Goal: Task Accomplishment & Management: Use online tool/utility

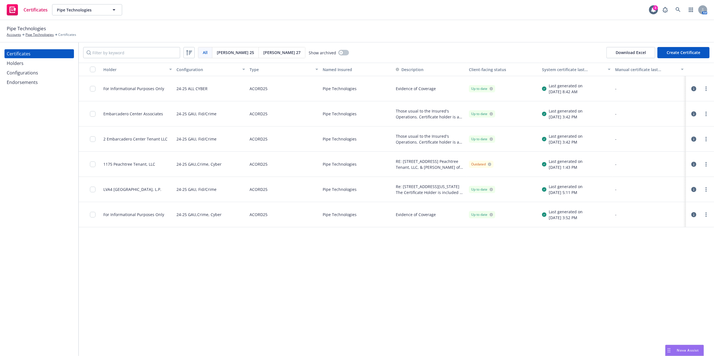
click at [428, 22] on div "Pipe Technologies Accounts Pipe Technologies Certificates" at bounding box center [357, 31] width 714 height 22
click at [675, 8] on link at bounding box center [678, 9] width 11 height 11
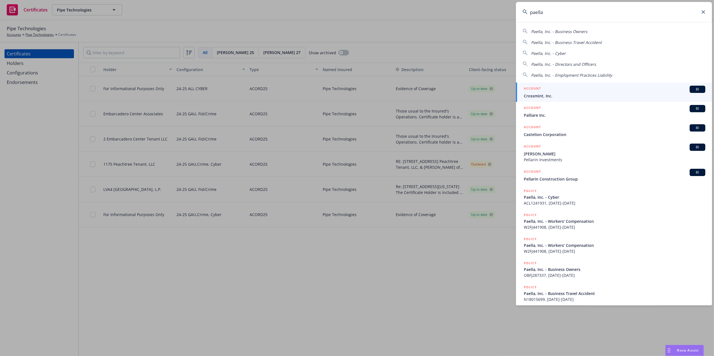
click at [574, 28] on div "Paella, Inc. - Business Owners" at bounding box center [559, 31] width 56 height 7
type input "Paella, Inc. - Business Owners"
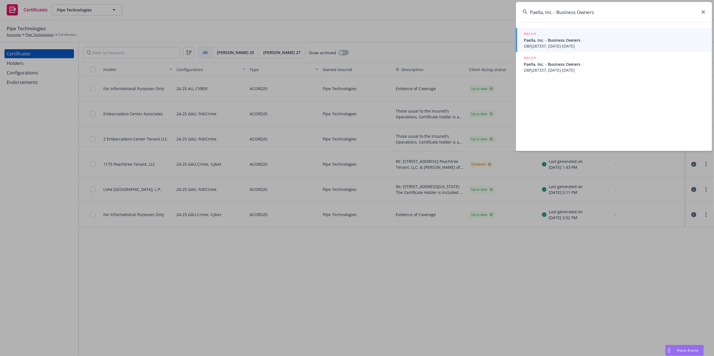
click at [586, 36] on div "POLICY" at bounding box center [615, 34] width 182 height 6
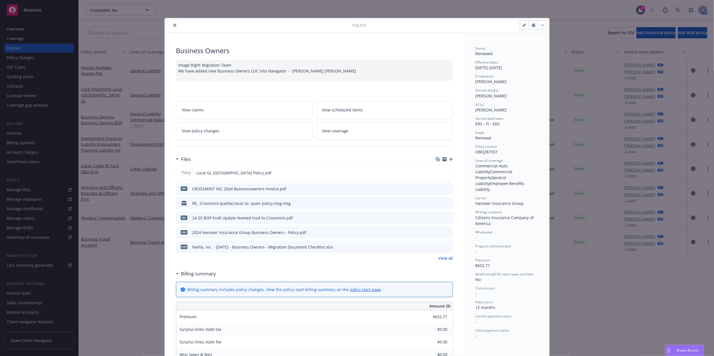
click at [173, 24] on icon "close" at bounding box center [174, 25] width 3 height 3
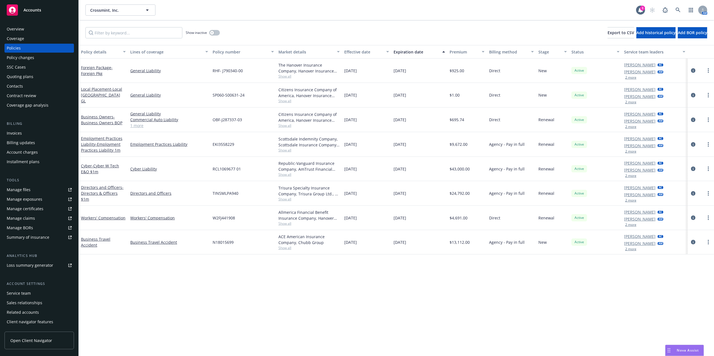
click at [33, 75] on div "Quoting plans" at bounding box center [39, 76] width 65 height 9
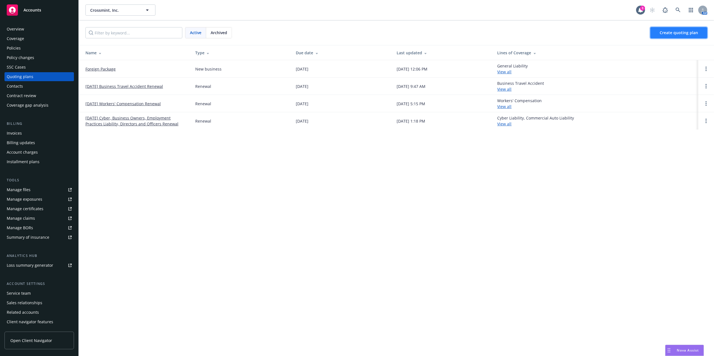
click at [678, 36] on link "Create quoting plan" at bounding box center [679, 32] width 57 height 11
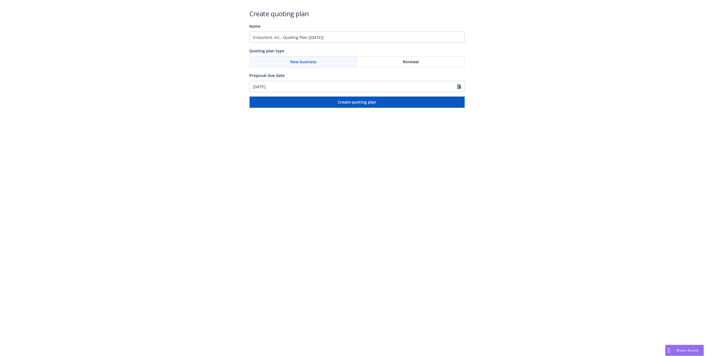
click at [394, 63] on div "Renewal" at bounding box center [410, 62] width 107 height 11
drag, startPoint x: 377, startPoint y: 38, endPoint x: 7, endPoint y: 11, distance: 370.8
click at [8, 11] on div "Create quoting plan Name Crossmint, Inc. Quoting Plan (2025-08-12) Quoting plan…" at bounding box center [357, 54] width 714 height 108
click at [345, 35] on input "Crossmint, Inc. Quoting Plan (2025-08-12)" at bounding box center [357, 37] width 215 height 11
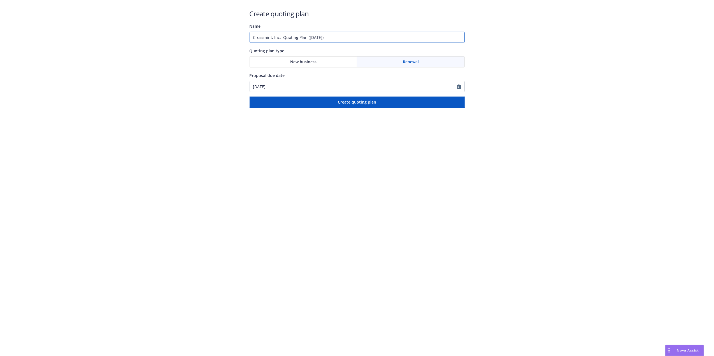
click at [345, 34] on input "Crossmint, Inc. Quoting Plan (2025-08-12)" at bounding box center [357, 37] width 215 height 11
drag, startPoint x: 345, startPoint y: 35, endPoint x: -2, endPoint y: 6, distance: 348.1
click at [0, 6] on html "Create quoting plan Name Crossmint, Inc. Quoting Plan (2025-08-12) Quoting plan…" at bounding box center [357, 54] width 714 height 108
type input "P"
type input "J"
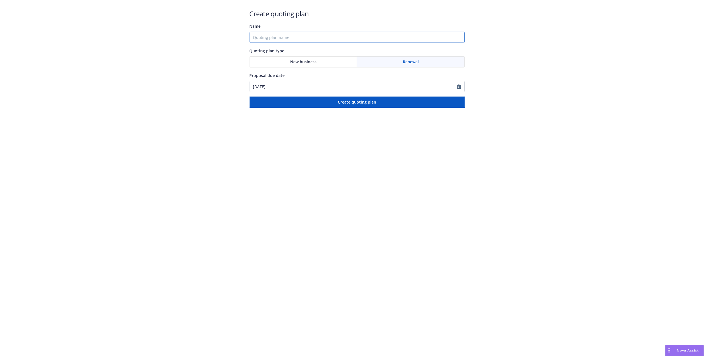
click at [304, 39] on input "Name" at bounding box center [357, 37] width 215 height 11
type input "January Renewal 1/18/2026"
click at [391, 57] on div "Renewal" at bounding box center [410, 62] width 107 height 11
click at [459, 87] on icon "Calendar" at bounding box center [459, 86] width 4 height 4
click at [308, 99] on div "January February March April May June July August September October November De…" at bounding box center [283, 100] width 49 height 9
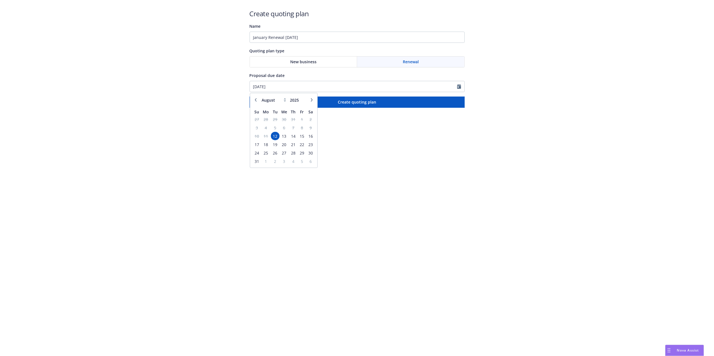
click at [312, 98] on icon "button" at bounding box center [311, 99] width 3 height 3
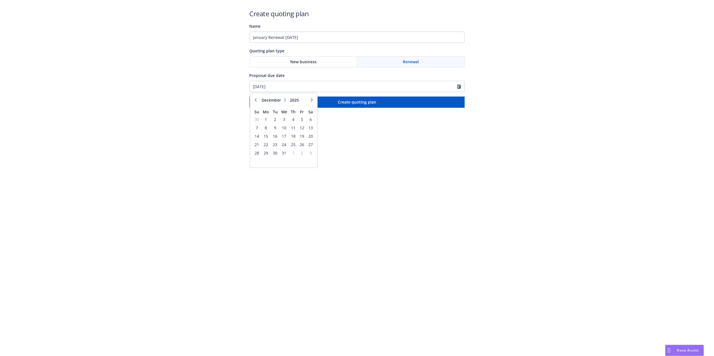
select select "1"
type input "2026"
click at [258, 143] on span "18" at bounding box center [257, 144] width 8 height 7
type input "[DATE]"
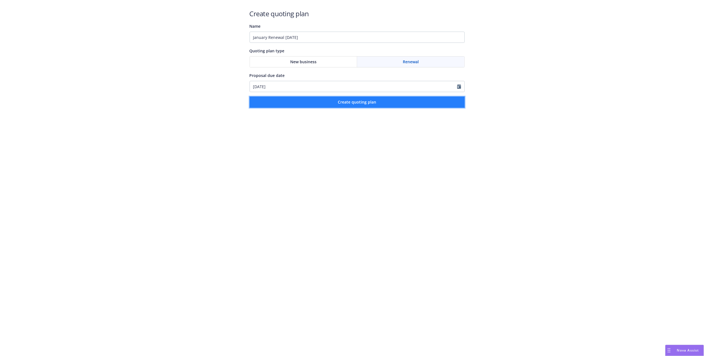
click at [366, 103] on span "Create quoting plan" at bounding box center [357, 101] width 38 height 5
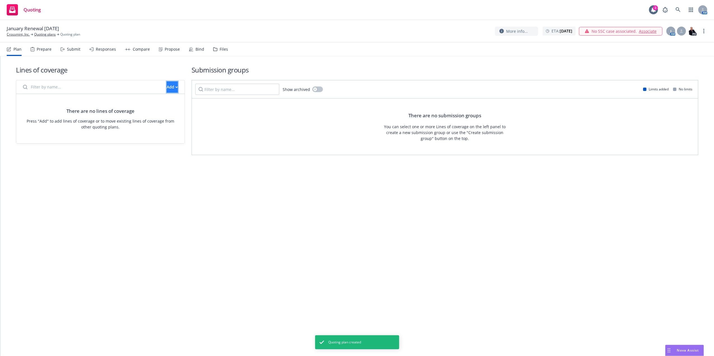
click at [172, 83] on button "Add" at bounding box center [172, 87] width 11 height 11
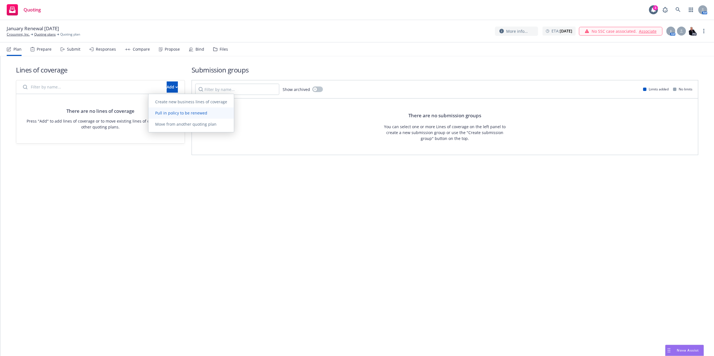
click at [180, 110] on span "Pull in policy to be renewed" at bounding box center [181, 112] width 66 height 5
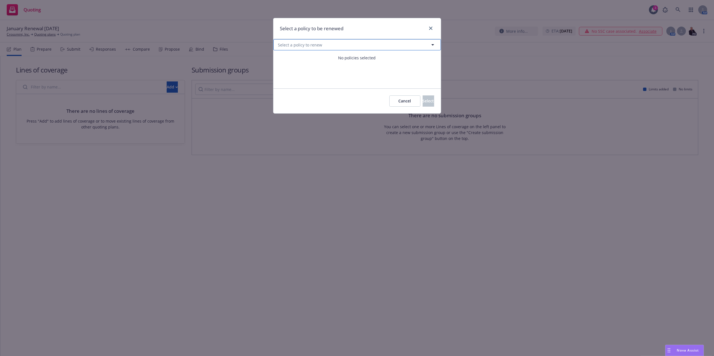
click at [300, 43] on span "Select a policy to renew" at bounding box center [300, 45] width 44 height 6
select select "ACTIVE"
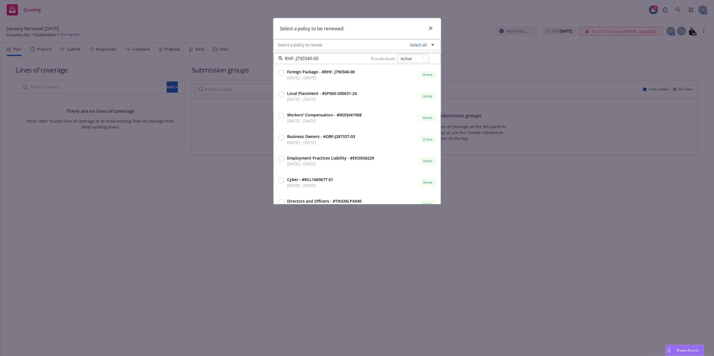
type input "RHF- J790340-00"
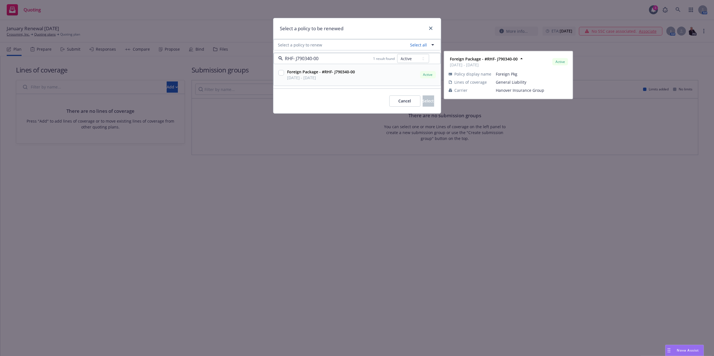
click at [281, 74] on input "checkbox" at bounding box center [282, 73] width 6 height 6
checkbox input "true"
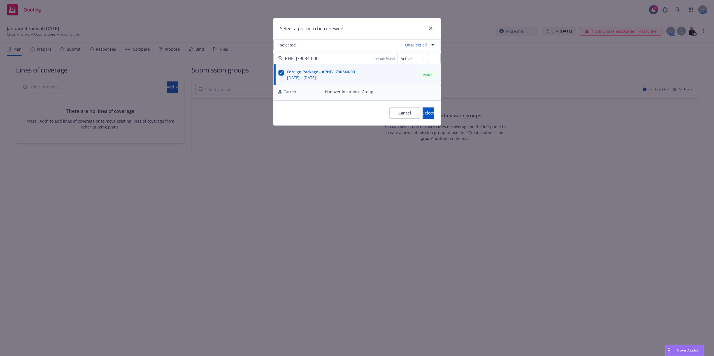
type input "RHF- J790340-00"
click at [354, 32] on div "Select a policy to be renewed" at bounding box center [357, 28] width 168 height 21
click at [354, 47] on button "1 selected" at bounding box center [357, 44] width 168 height 11
select select "ACTIVE"
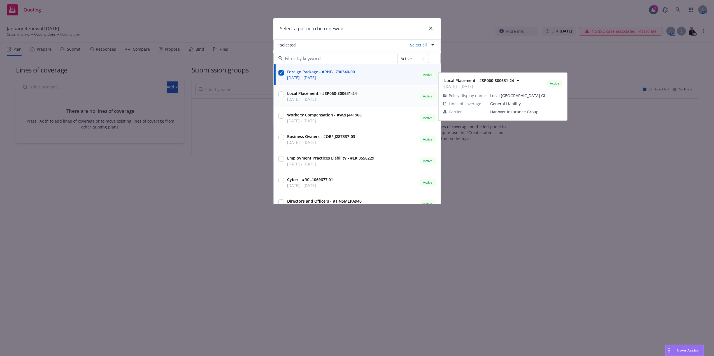
click at [280, 95] on input "checkbox" at bounding box center [282, 95] width 6 height 6
checkbox input "true"
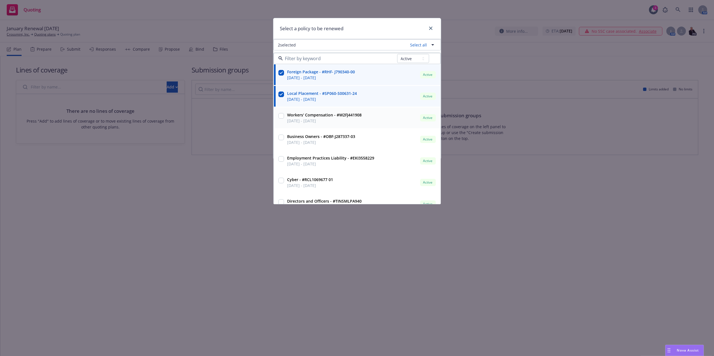
click at [283, 115] on input "checkbox" at bounding box center [282, 116] width 6 height 6
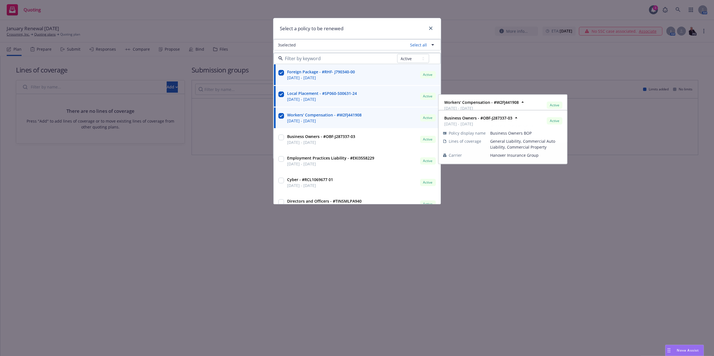
click at [281, 113] on div at bounding box center [282, 116] width 6 height 8
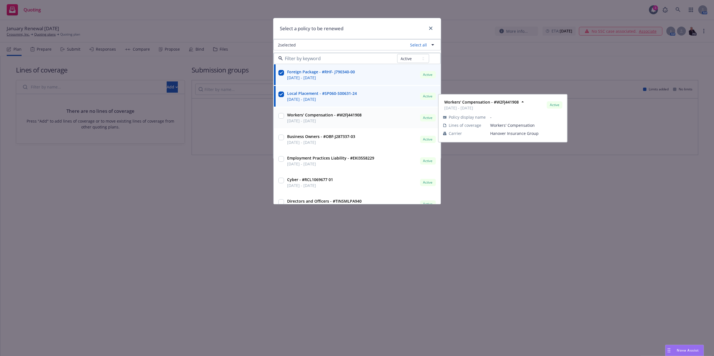
click at [281, 117] on input "checkbox" at bounding box center [282, 116] width 6 height 6
checkbox input "false"
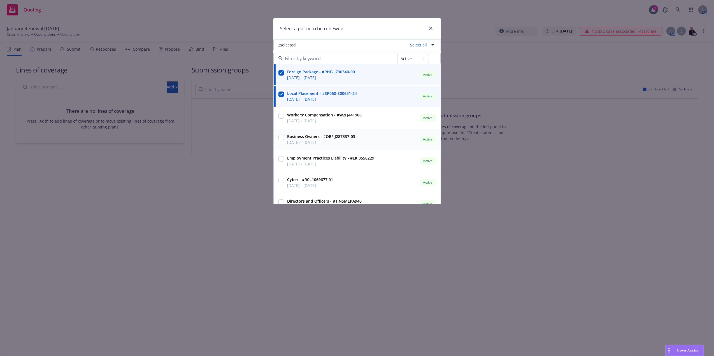
click at [284, 137] on div at bounding box center [281, 140] width 8 height 14
checkbox input "true"
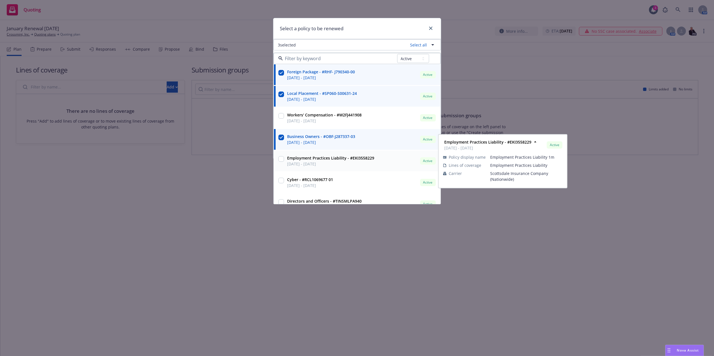
click at [282, 163] on div at bounding box center [282, 159] width 6 height 7
checkbox input "true"
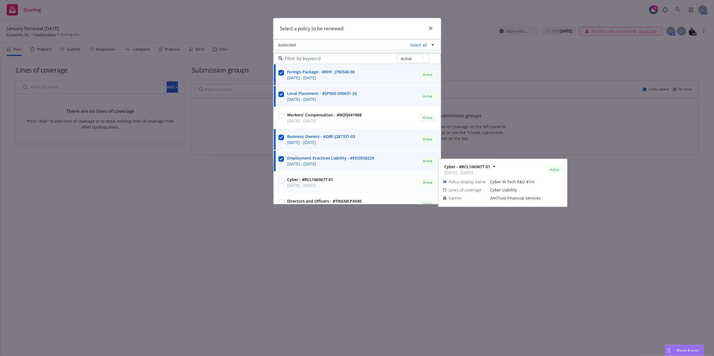
click at [280, 182] on input "checkbox" at bounding box center [282, 181] width 6 height 6
checkbox input "true"
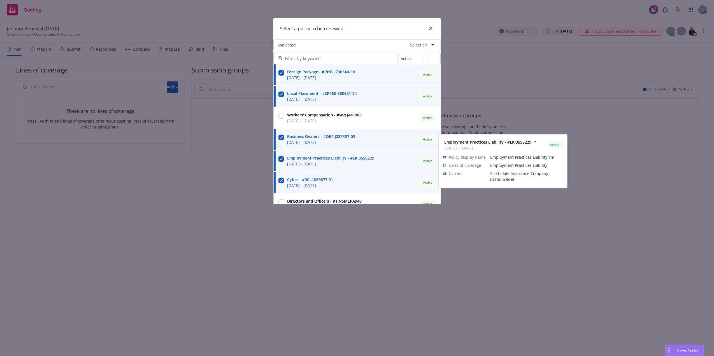
scroll to position [33, 0]
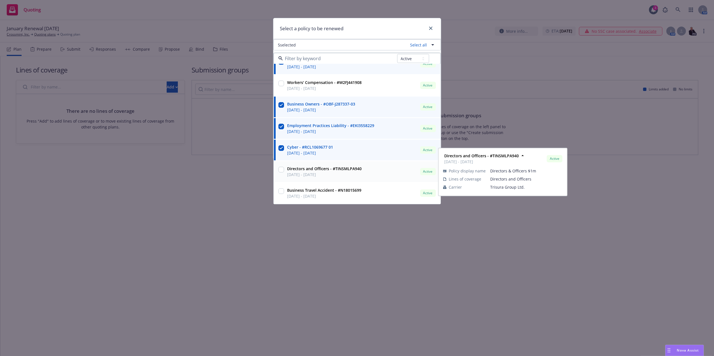
click at [278, 171] on div at bounding box center [281, 172] width 8 height 14
checkbox input "true"
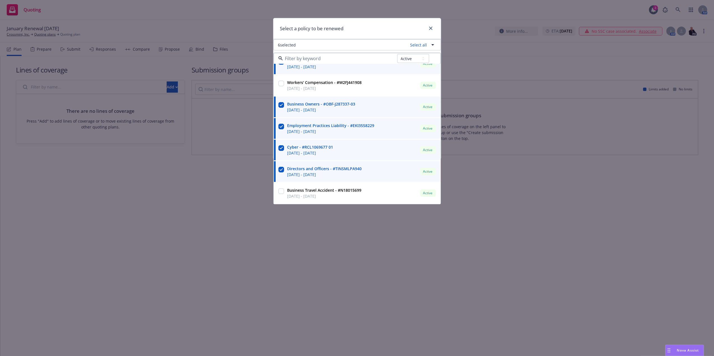
click at [367, 27] on div "Select a policy to be renewed" at bounding box center [357, 28] width 168 height 21
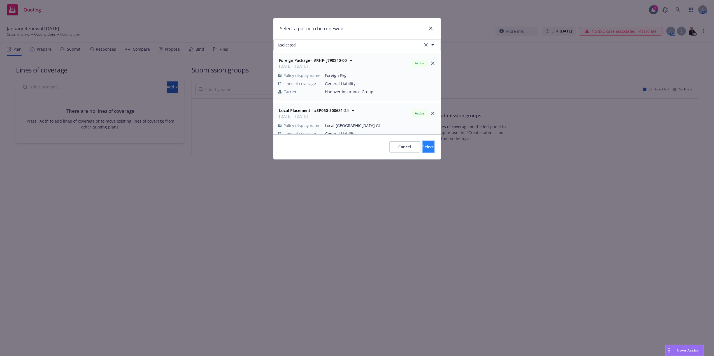
click at [425, 147] on button "Select" at bounding box center [428, 146] width 11 height 11
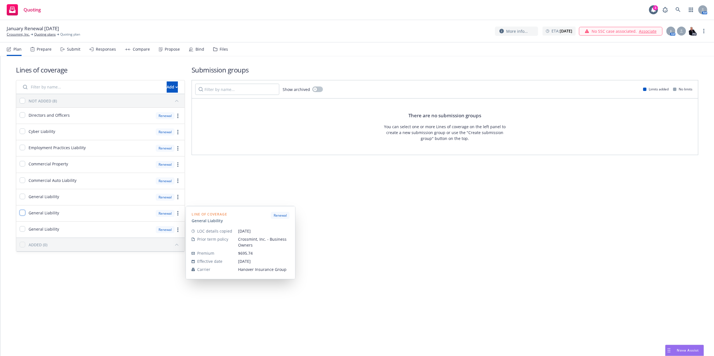
click at [23, 215] on input "checkbox" at bounding box center [23, 213] width 6 height 6
checkbox input "true"
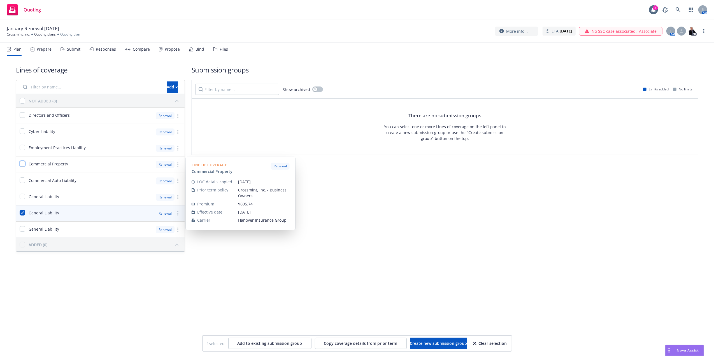
click at [23, 164] on input "checkbox" at bounding box center [23, 164] width 6 height 6
checkbox input "true"
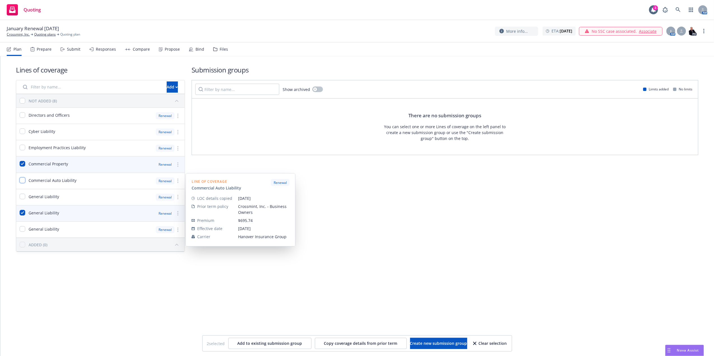
click at [21, 181] on input "checkbox" at bounding box center [23, 181] width 6 height 6
checkbox input "true"
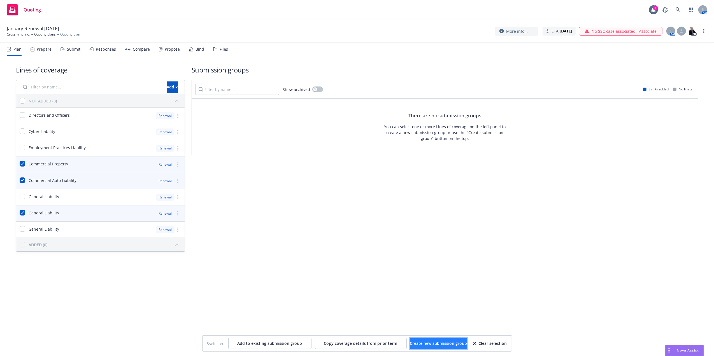
click at [447, 343] on span "Create new submission group" at bounding box center [438, 343] width 57 height 5
checkbox input "false"
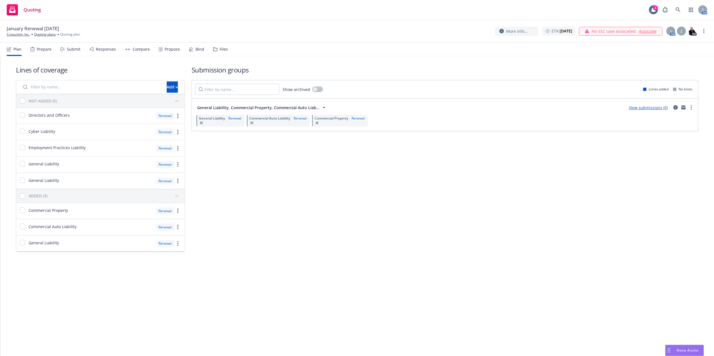
click at [321, 107] on icon at bounding box center [324, 107] width 7 height 7
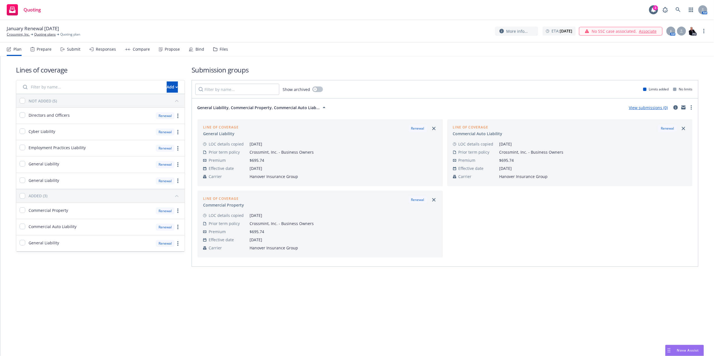
click at [321, 107] on icon at bounding box center [324, 107] width 7 height 7
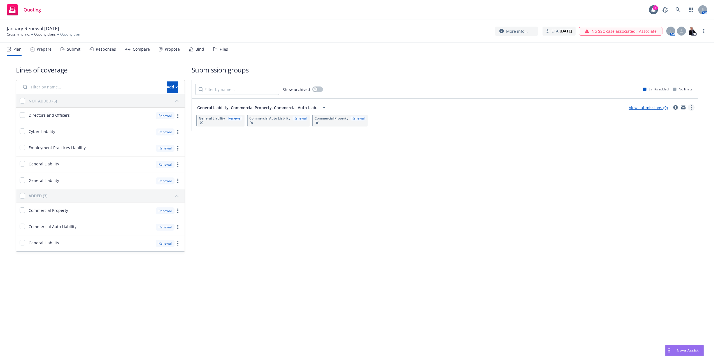
click at [691, 109] on circle "more" at bounding box center [691, 109] width 1 height 1
click at [667, 119] on span "View more details" at bounding box center [658, 121] width 47 height 5
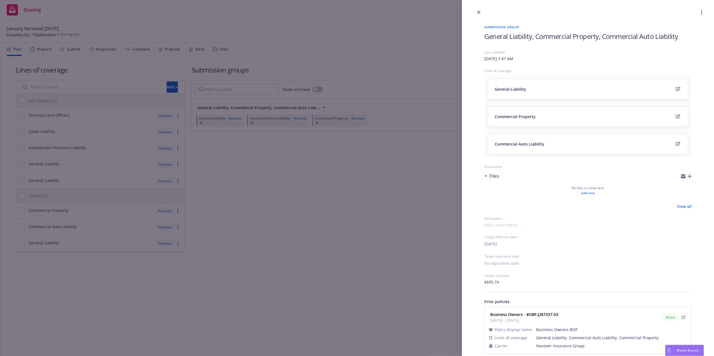
click at [546, 34] on span "General Liability, Commercial Property, Commercial Auto Liability" at bounding box center [581, 36] width 194 height 9
drag, startPoint x: 679, startPoint y: 37, endPoint x: 366, endPoint y: 12, distance: 314.5
click at [366, 12] on div "Submission group General Liability, Commercial Property, Commercial Auto Liabil…" at bounding box center [357, 178] width 714 height 356
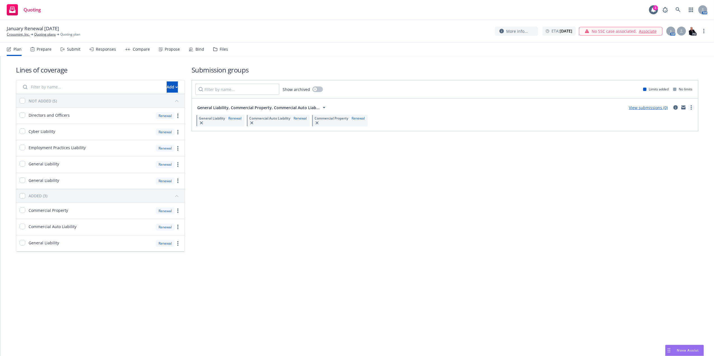
click at [693, 106] on link "more" at bounding box center [691, 107] width 7 height 7
click at [679, 120] on span "View more details" at bounding box center [658, 121] width 47 height 5
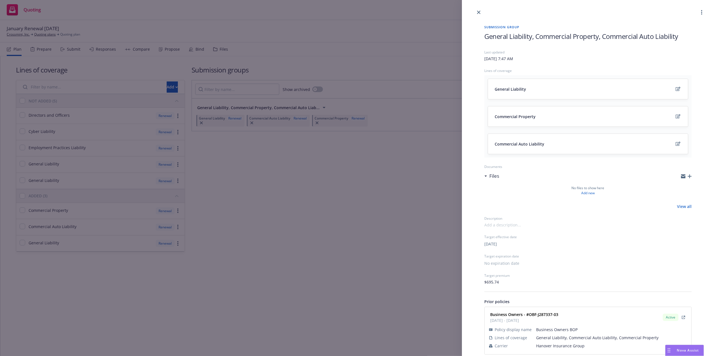
click at [630, 32] on span "General Liability, Commercial Property, Commercial Auto Liability" at bounding box center [581, 36] width 194 height 9
drag, startPoint x: 472, startPoint y: 80, endPoint x: 475, endPoint y: 52, distance: 27.6
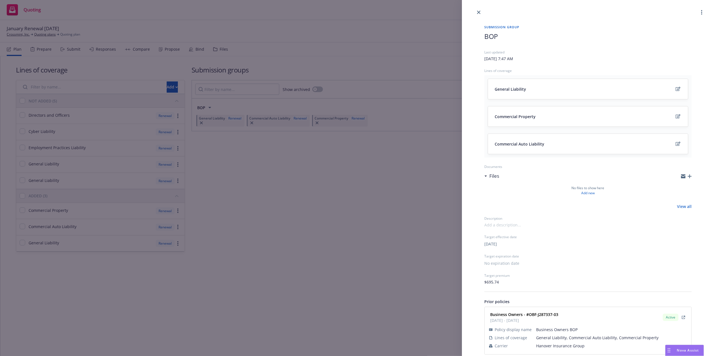
click at [472, 79] on div "Submission group BOP Last updated Tuesday, August 12, 2025 at 7:47 AM Lines of …" at bounding box center [588, 190] width 252 height 348
click at [480, 11] on icon "close" at bounding box center [478, 12] width 3 height 3
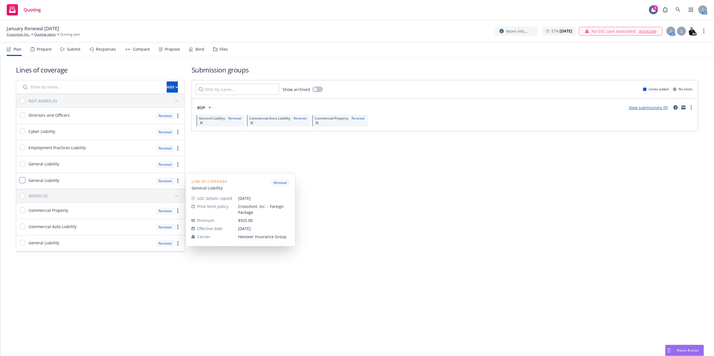
click at [24, 180] on input "checkbox" at bounding box center [23, 181] width 6 height 6
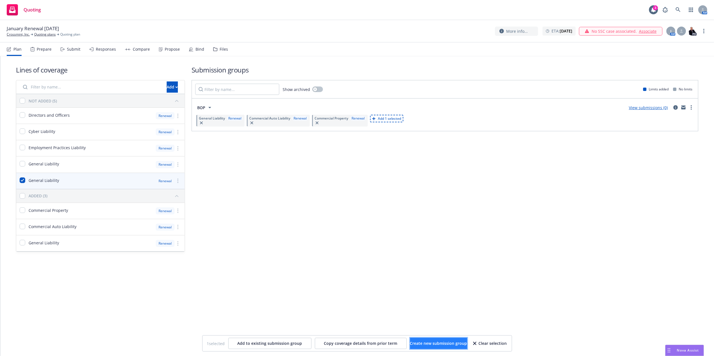
click at [418, 344] on span "Create new submission group" at bounding box center [438, 343] width 57 height 5
checkbox input "false"
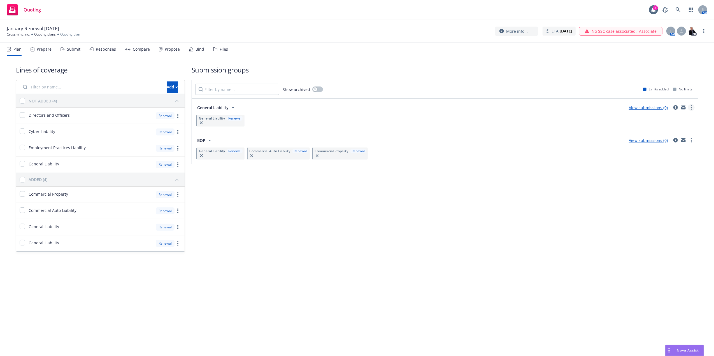
click at [691, 108] on circle "more" at bounding box center [691, 107] width 1 height 1
click at [667, 123] on span "View more details" at bounding box center [658, 121] width 47 height 5
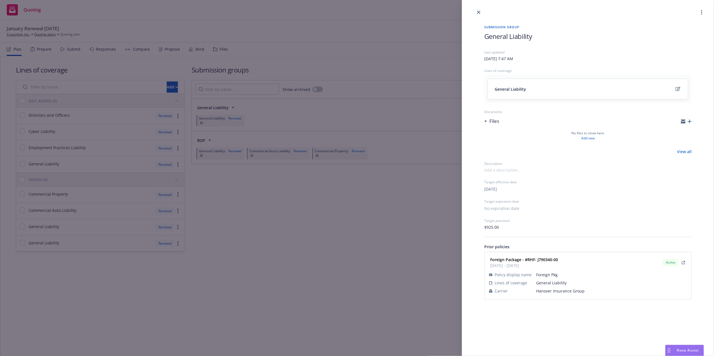
click at [514, 39] on span "General Liability" at bounding box center [508, 36] width 48 height 9
drag, startPoint x: 533, startPoint y: 38, endPoint x: 467, endPoint y: 36, distance: 66.4
click at [467, 36] on div "Submission group General Liability Last updated Tuesday, August 12, 2025 at 7:4…" at bounding box center [588, 162] width 252 height 293
click at [296, 241] on div "Submission group Foreign Package Last updated Tuesday, August 12, 2025 at 7:47 …" at bounding box center [357, 178] width 714 height 356
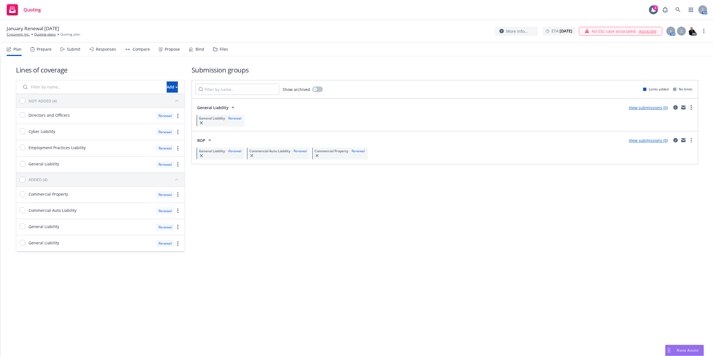
click at [690, 105] on link "more" at bounding box center [691, 107] width 7 height 7
click at [679, 120] on span "View more details" at bounding box center [658, 121] width 47 height 5
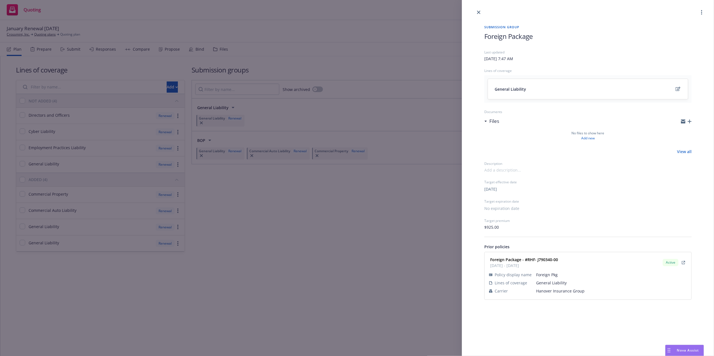
click at [536, 38] on h1 "Foreign Package" at bounding box center [587, 36] width 207 height 9
click at [478, 13] on icon "close" at bounding box center [478, 12] width 3 height 3
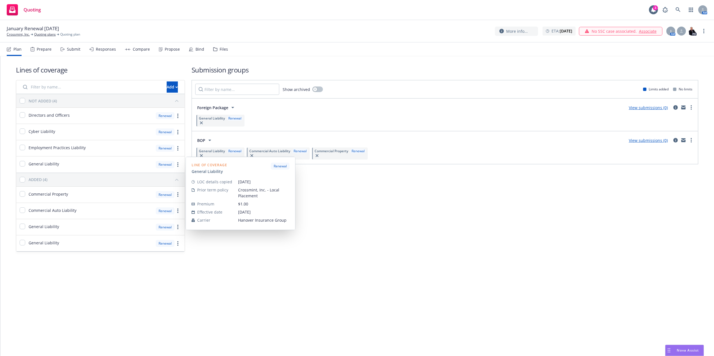
click at [19, 166] on div "General Liability" at bounding box center [37, 165] width 43 height 16
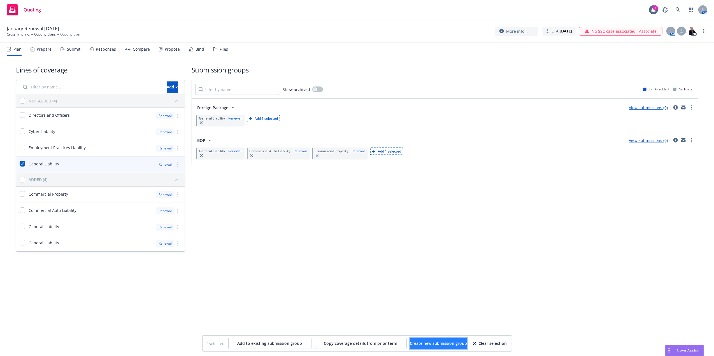
click at [423, 342] on span "Create new submission group" at bounding box center [438, 343] width 57 height 5
checkbox input "false"
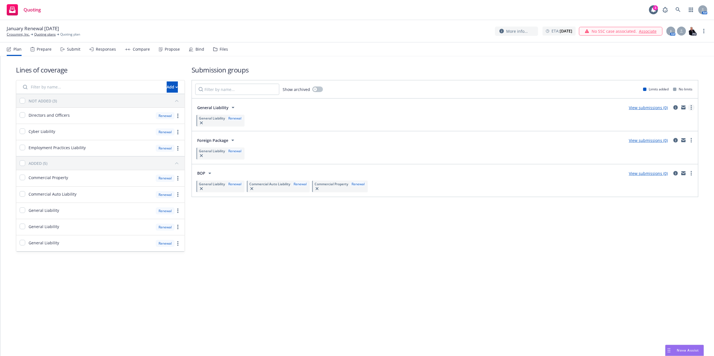
click at [690, 105] on link "more" at bounding box center [691, 107] width 7 height 7
click at [674, 119] on link "View more details" at bounding box center [664, 121] width 59 height 11
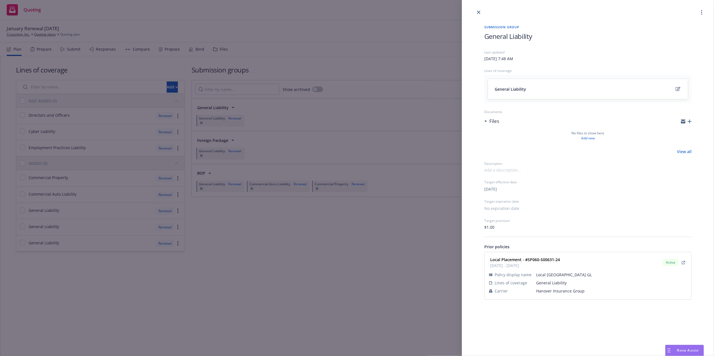
click at [530, 34] on span "General Liability" at bounding box center [508, 36] width 48 height 9
click at [477, 13] on link "close" at bounding box center [478, 12] width 7 height 7
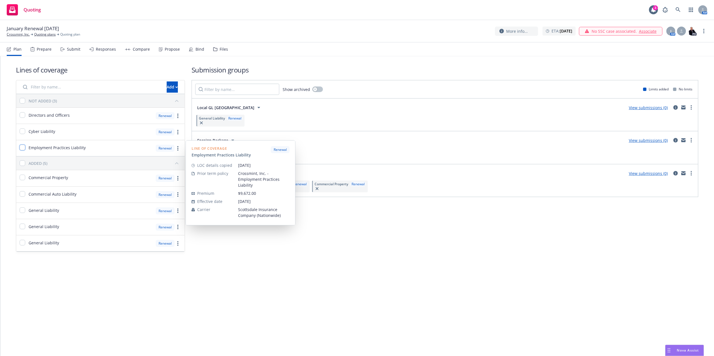
click at [20, 147] on input "checkbox" at bounding box center [23, 148] width 6 height 6
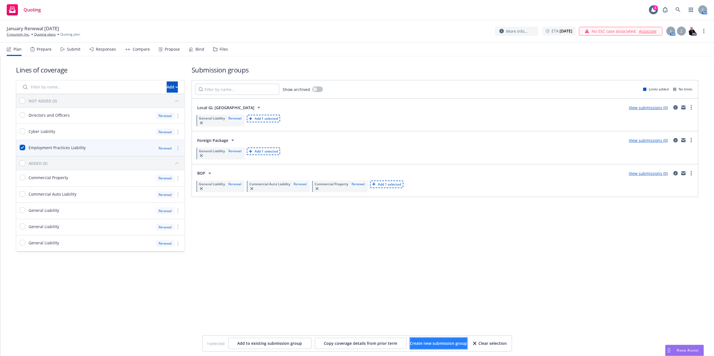
click at [446, 345] on span "Create new submission group" at bounding box center [438, 343] width 57 height 5
checkbox input "false"
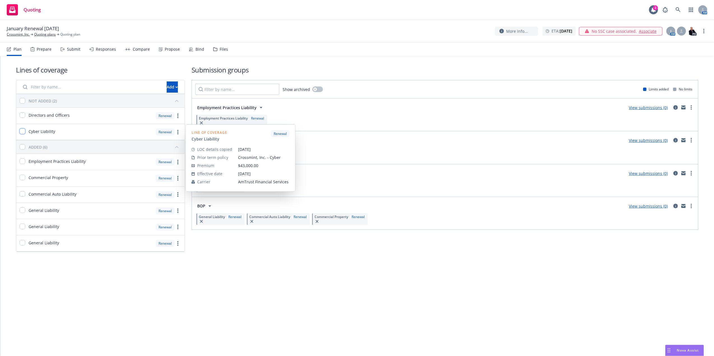
click at [21, 133] on input "checkbox" at bounding box center [23, 132] width 6 height 6
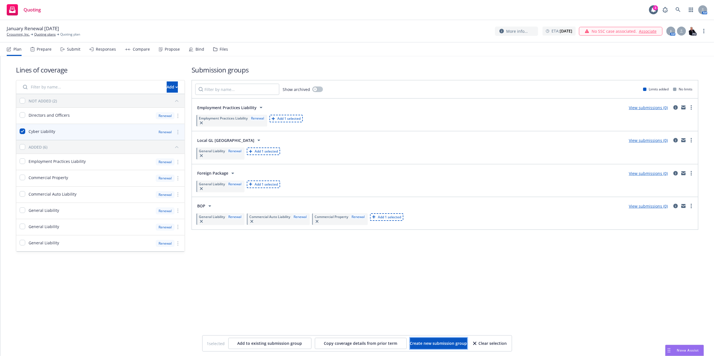
click at [425, 342] on span "Create new submission group" at bounding box center [438, 343] width 57 height 5
checkbox input "false"
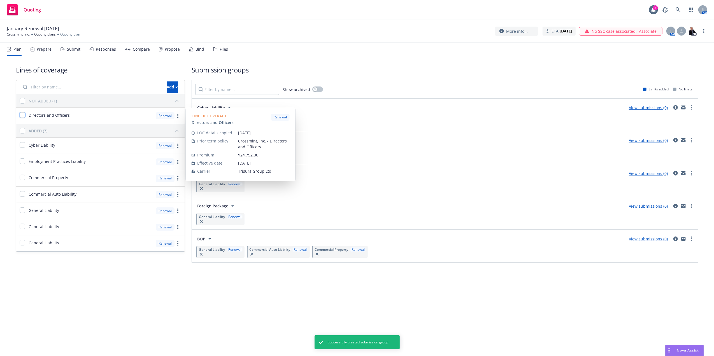
click at [25, 117] on input "checkbox" at bounding box center [23, 115] width 6 height 6
checkbox input "true"
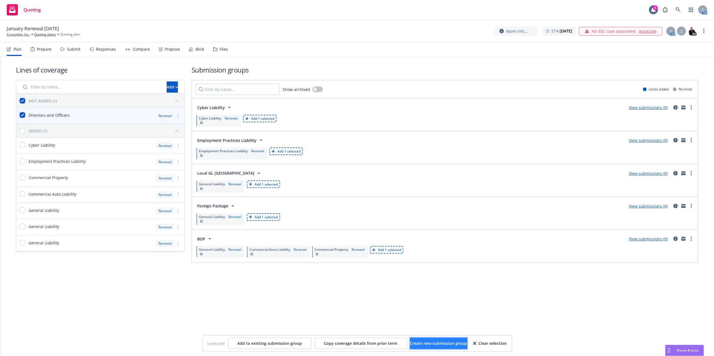
click at [446, 345] on span "Create new submission group" at bounding box center [438, 343] width 57 height 5
checkbox input "false"
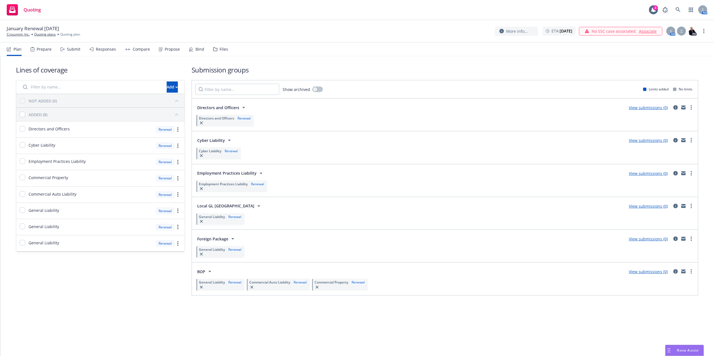
click at [222, 50] on div "Files" at bounding box center [224, 49] width 8 height 4
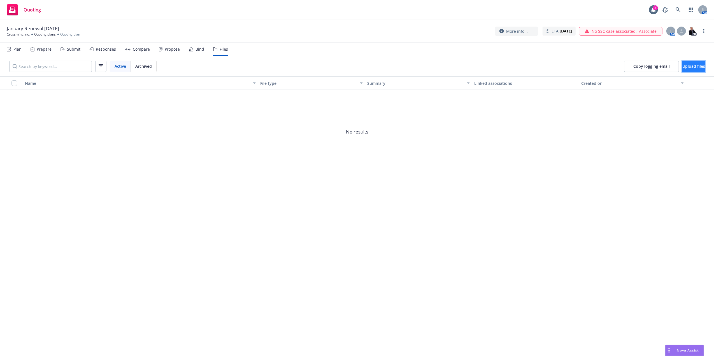
click at [702, 63] on button "Upload files" at bounding box center [694, 66] width 23 height 11
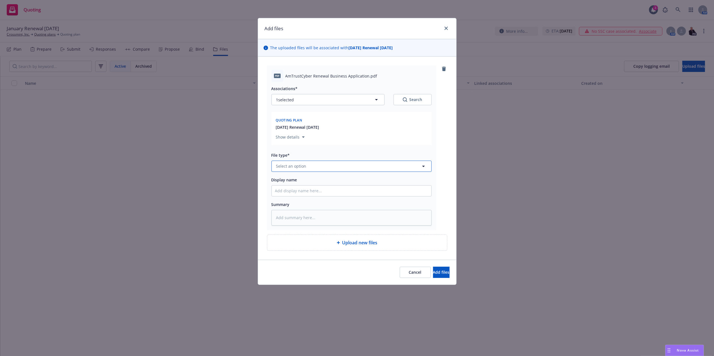
drag, startPoint x: 298, startPoint y: 168, endPoint x: 294, endPoint y: 167, distance: 3.8
click at [298, 168] on span "Select an option" at bounding box center [291, 166] width 30 height 6
type input "app"
click at [329, 181] on div "Application" at bounding box center [351, 182] width 153 height 8
click at [305, 192] on input "Display name" at bounding box center [352, 191] width 160 height 11
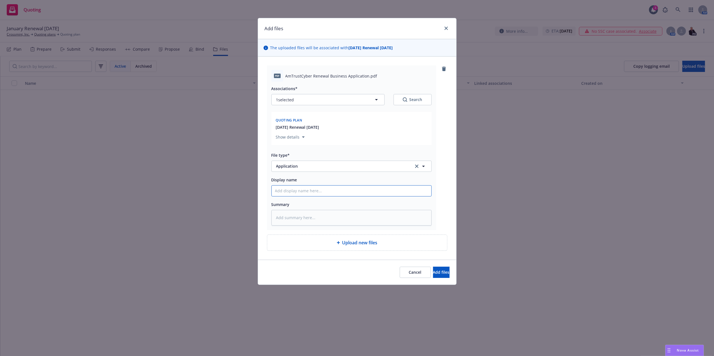
type textarea "x"
type input "A"
type textarea "x"
type input "AM"
type textarea "x"
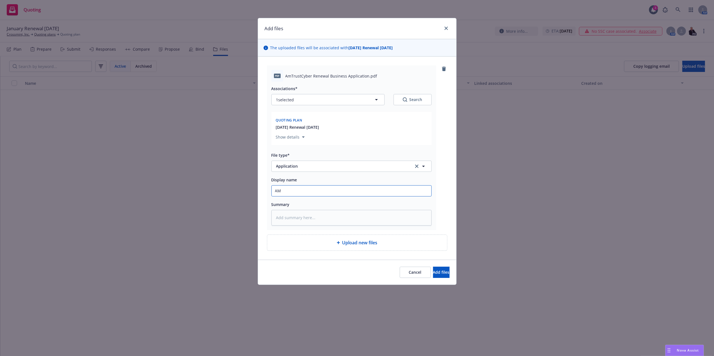
type input "AMS"
type textarea "x"
type input "AMS"
type textarea "x"
type input "AMS"
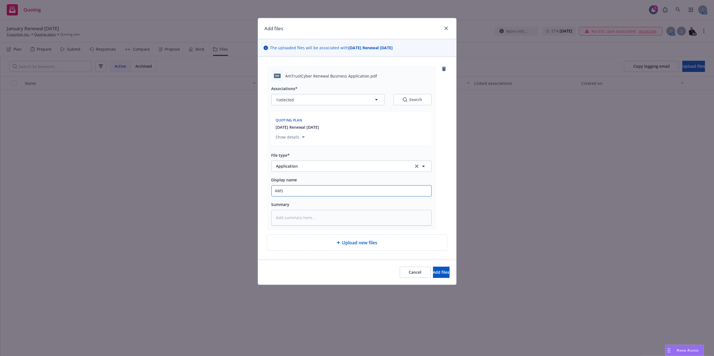
type textarea "x"
type input "AM"
type textarea "x"
type input "AMT"
type textarea "x"
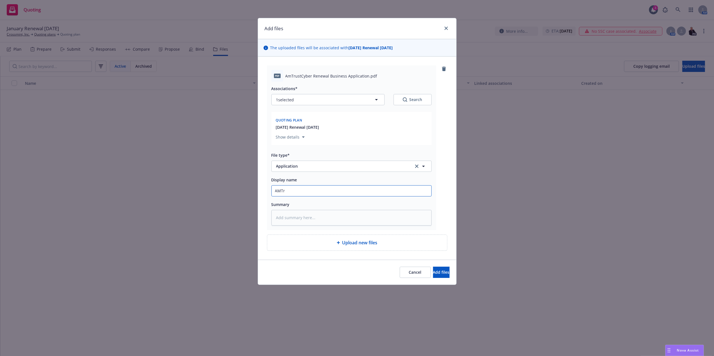
type input "AMTru"
type textarea "x"
type input "AMTrus"
type textarea "x"
type input "AMTrust"
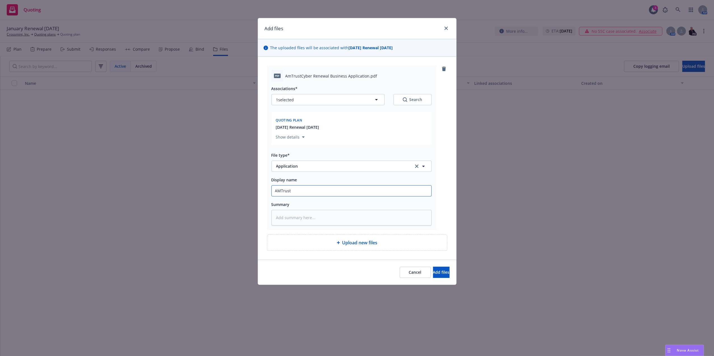
type textarea "x"
type input "AMTrust"
type textarea "x"
type input "AMTrust A"
type textarea "x"
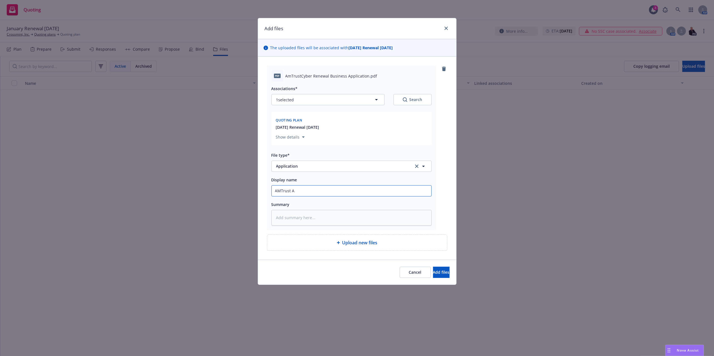
type input "AMTrust Ap"
type textarea "x"
type input "AMTrust App"
type textarea "x"
type input "AMTrust App"
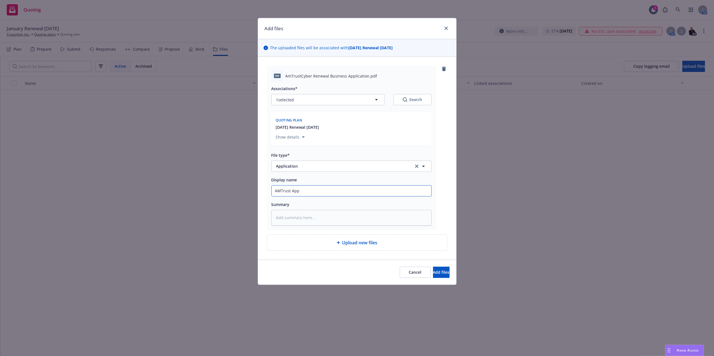
type textarea "x"
type input "AMTrust App T"
type textarea "x"
type input "AMTrust App"
type textarea "x"
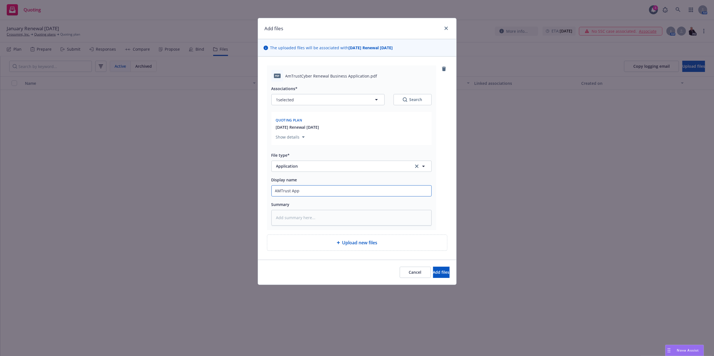
type input "AMTrust App R"
type textarea "x"
type input "AMTrust App RT"
type textarea "x"
type input "AMTrust App RT"
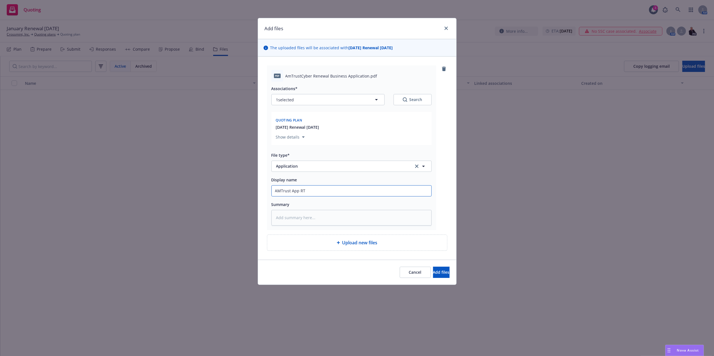
type textarea "x"
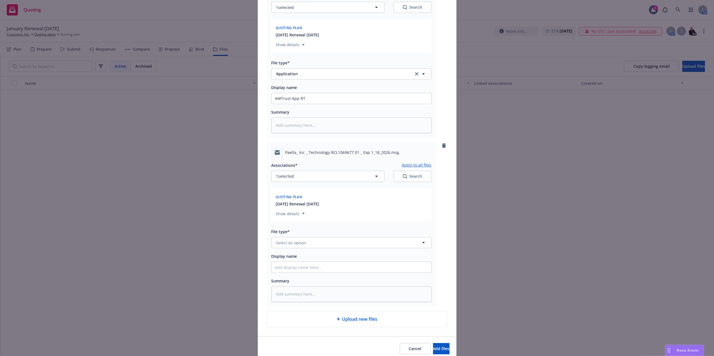
scroll to position [117, 0]
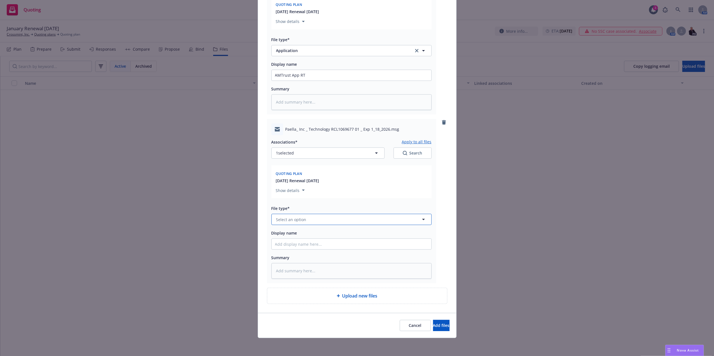
click at [311, 219] on button "Select an option" at bounding box center [351, 219] width 160 height 11
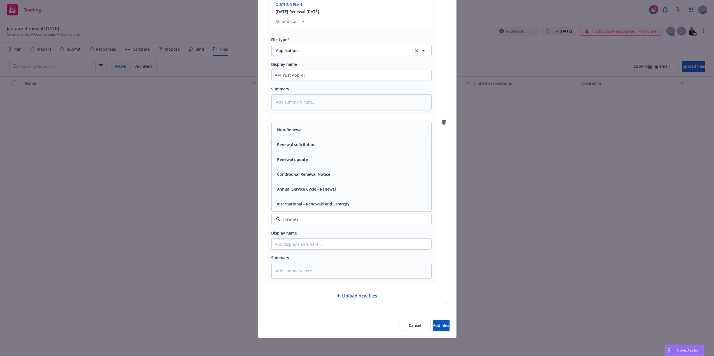
type input "renewal"
click at [320, 144] on div "Renewal solicitation" at bounding box center [351, 145] width 153 height 8
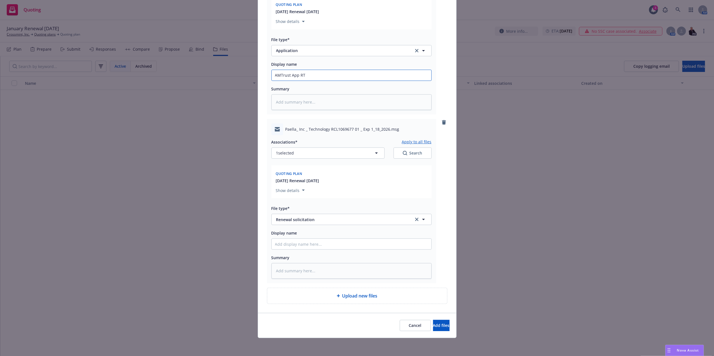
drag, startPoint x: 308, startPoint y: 74, endPoint x: 30, endPoint y: 58, distance: 278.4
click at [30, 58] on div "Add files The uploaded files will be associated with 26 January Renewal 1/18/20…" at bounding box center [357, 178] width 714 height 356
click at [320, 81] on input "Display name" at bounding box center [352, 75] width 160 height 11
type textarea "x"
type input "R"
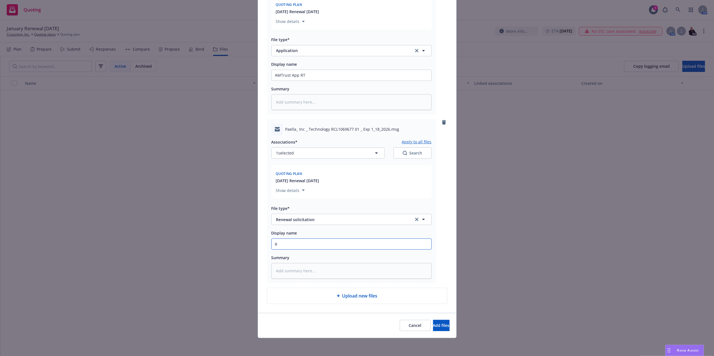
type textarea "x"
type input "RT"
type textarea "x"
type input "RT"
click at [302, 73] on input "AMTrust App RT" at bounding box center [352, 75] width 160 height 11
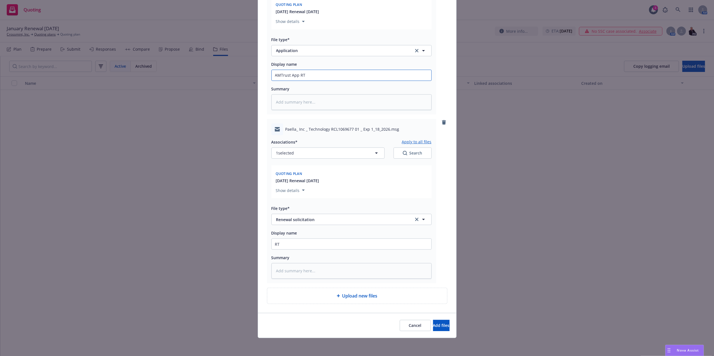
click at [302, 73] on input "AMTrust App RT" at bounding box center [352, 75] width 160 height 11
type textarea "x"
type input "AMTrust App RT"
type textarea "x"
type input "AMTrust App RTY"
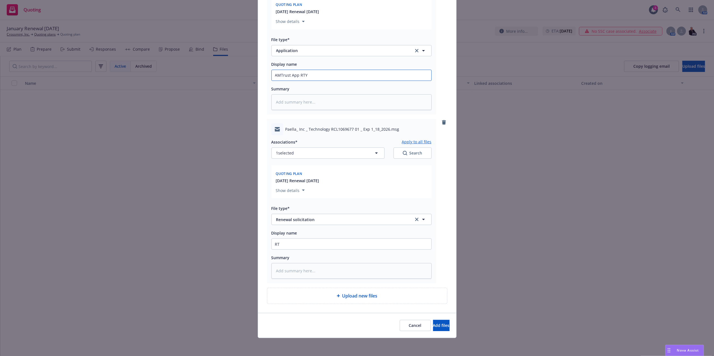
type textarea "x"
type input "AMTrust App RT"
type textarea "x"
type input "AMTrust App R"
type textarea "x"
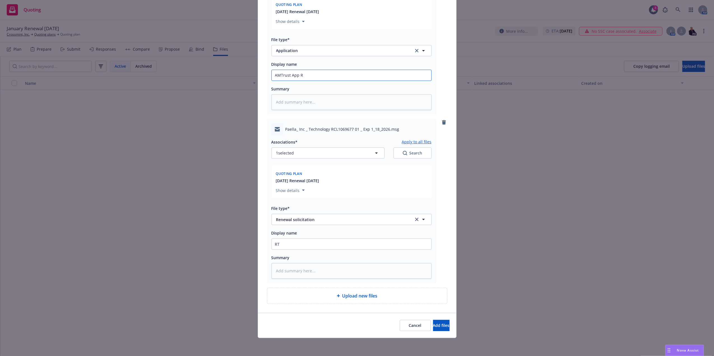
type input "AMTrust App RY"
type textarea "x"
type input "AMTrust App RYAN"
type textarea "x"
type input "AMTrust App RYANS"
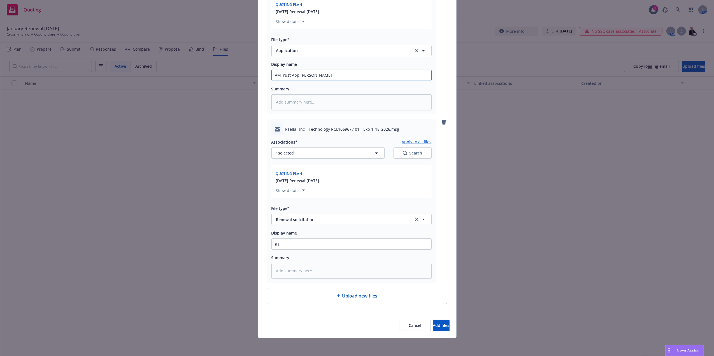
type textarea "x"
type input "AMTrust App RYANSG"
click at [280, 81] on input "RT" at bounding box center [352, 75] width 160 height 11
type textarea "x"
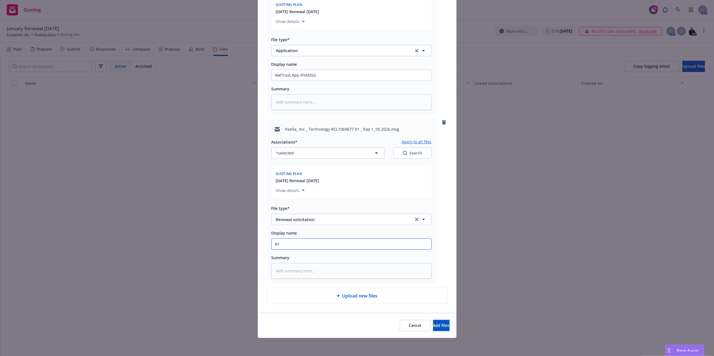
type input "RT"
type textarea "x"
type input "R"
type textarea "x"
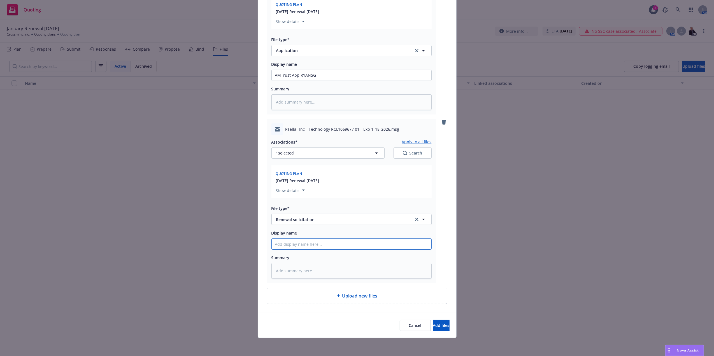
type input "R"
type textarea "x"
type input "RT"
type textarea "x"
type input "R"
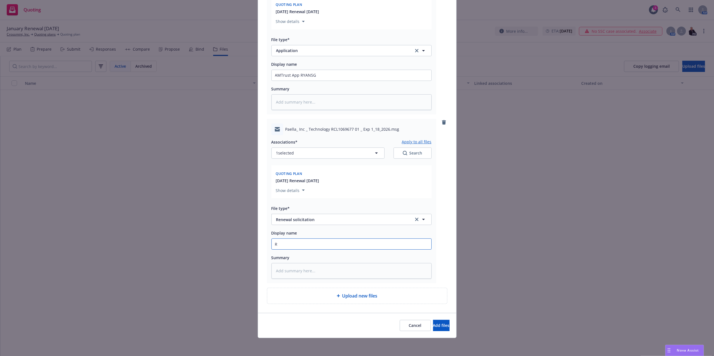
type textarea "x"
type input "Ry"
type textarea "x"
type input "Rya"
type textarea "x"
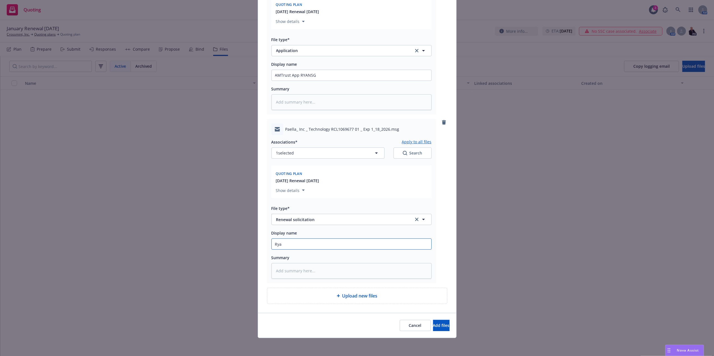
type input "Ryan"
type textarea "x"
type input "Ryansg"
type textarea "x"
type input "Ryansg"
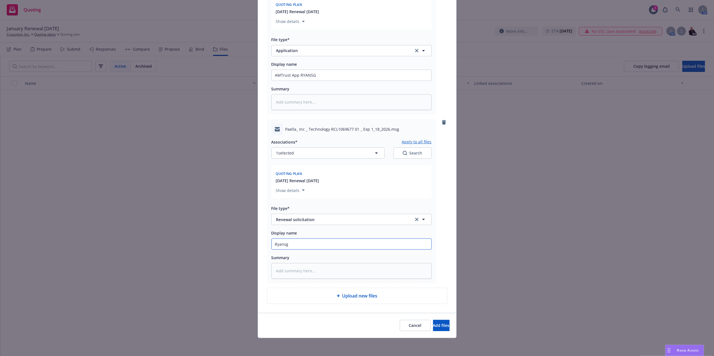
type textarea "x"
type input "Ryansg R"
type textarea "x"
type input "Ryansg Ren"
type textarea "x"
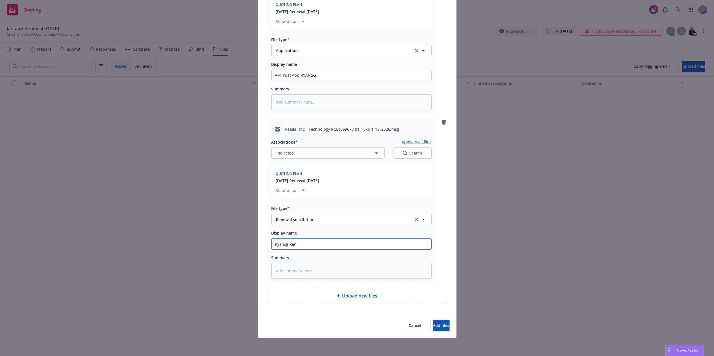
type input "Ryansg Rene"
type textarea "x"
type input "Ryansg Renew"
type textarea "x"
type input "Ryansg Renewal"
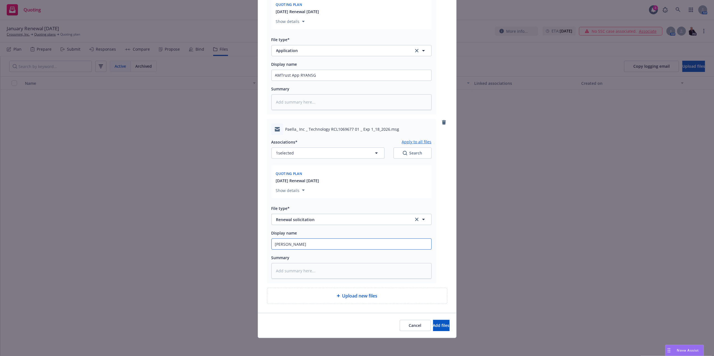
type textarea "x"
type input "Ryansg Renewal"
type textarea "x"
type input "Ryansg Renewal So"
type textarea "x"
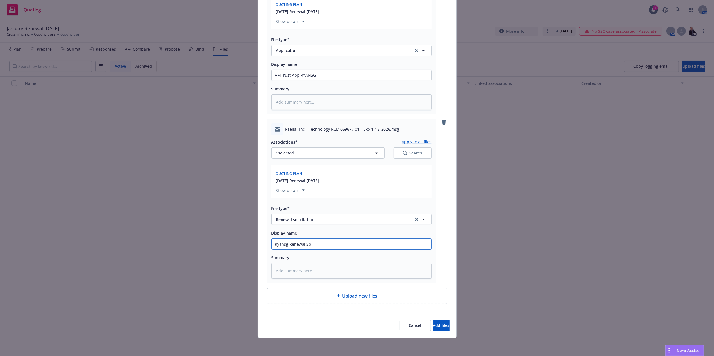
type input "Ryansg Renewal Sol"
type textarea "x"
type input "Ryansg Renewal Soli"
type textarea "x"
type input "Ryansg Renewal Soli"
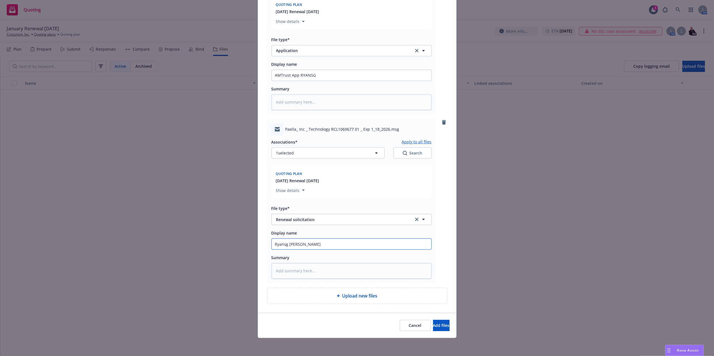
type textarea "x"
type input "Ryansg Renewal Soli Em"
type textarea "x"
type input "Ryansg Renewal Soli Emai"
type textarea "x"
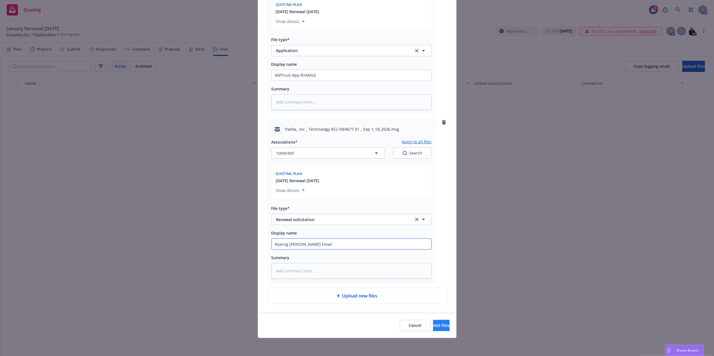
type input "Ryansg Renewal Soli Email"
click at [433, 324] on span "Add files" at bounding box center [441, 325] width 17 height 5
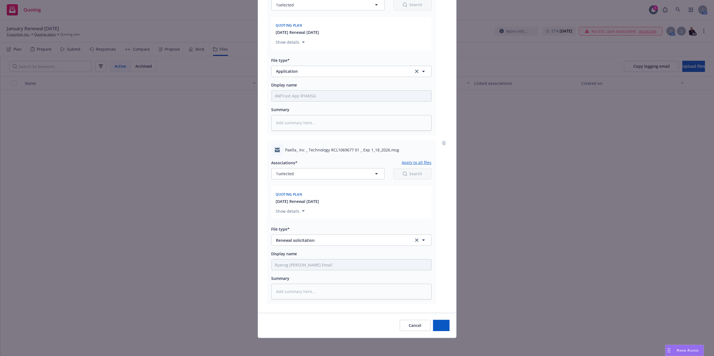
scroll to position [96, 0]
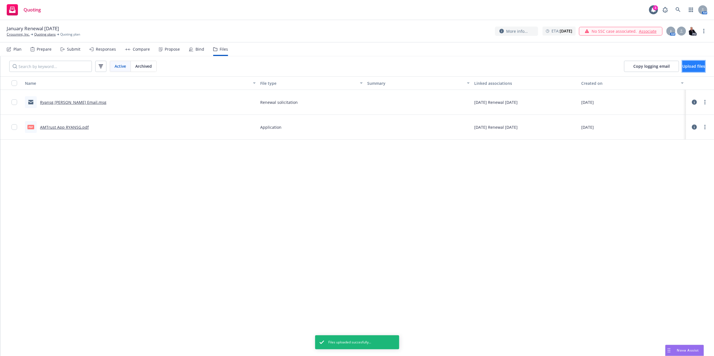
click at [687, 64] on span "Upload files" at bounding box center [694, 66] width 23 height 5
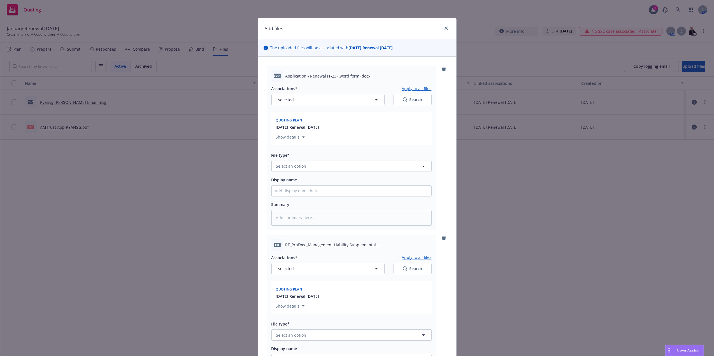
scroll to position [117, 0]
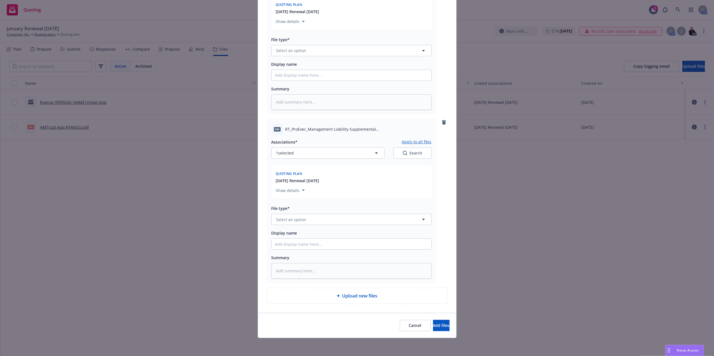
type textarea "x"
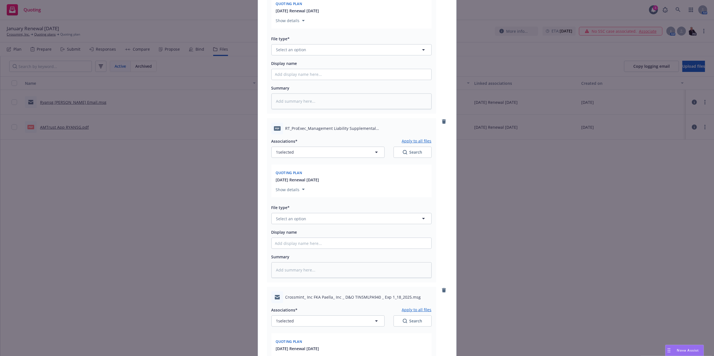
scroll to position [0, 0]
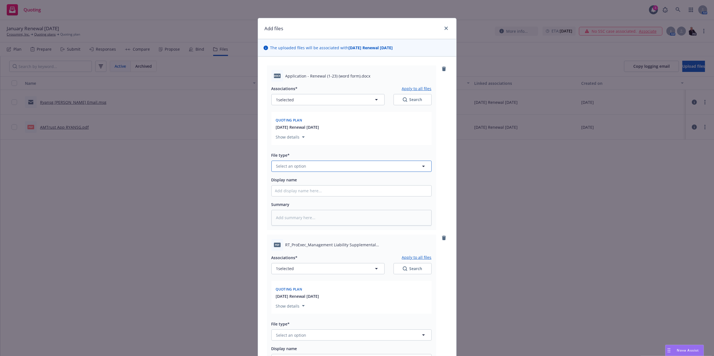
click at [303, 170] on button "Select an option" at bounding box center [351, 166] width 160 height 11
type input "app"
click at [289, 184] on span "Application" at bounding box center [288, 182] width 22 height 6
drag, startPoint x: 327, startPoint y: 191, endPoint x: 321, endPoint y: 187, distance: 7.7
click at [327, 191] on input "Display name" at bounding box center [352, 191] width 160 height 11
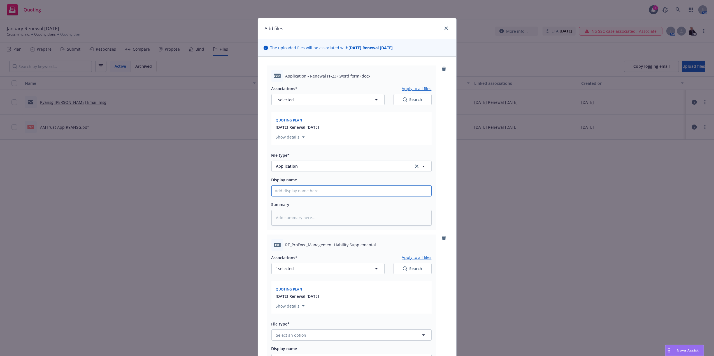
type textarea "x"
type input "Sc"
type textarea "x"
type input "Sca"
type textarea "x"
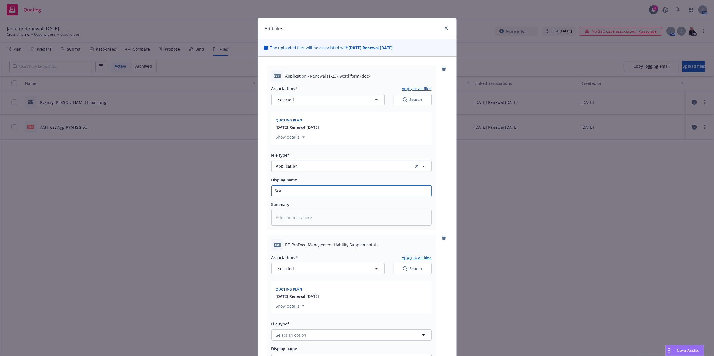
type input "Scal"
type textarea "x"
type input "Scall"
type textarea "x"
type input "Scalle"
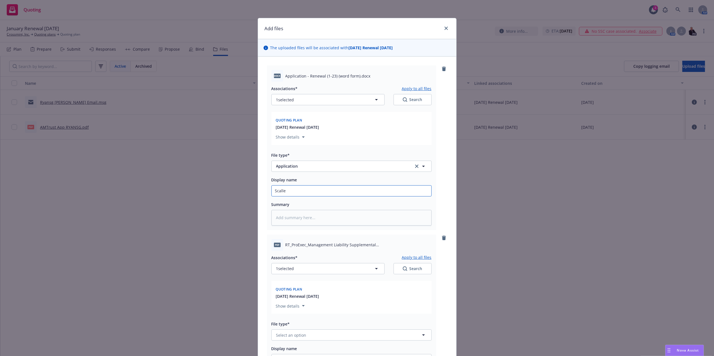
type textarea "x"
type input "Scall"
type textarea "x"
type input "Scal"
type textarea "x"
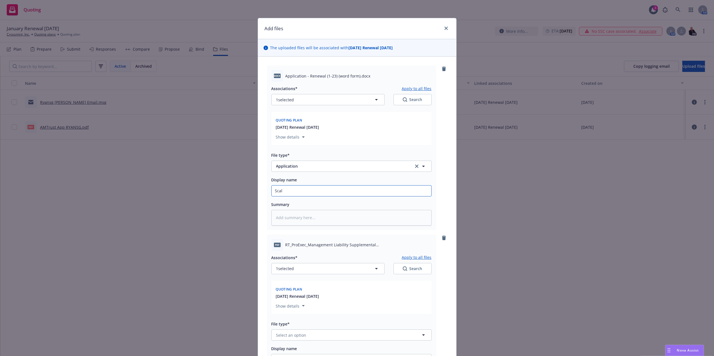
type input "Scale"
type textarea "x"
type input "Scale"
type textarea "x"
type input "Scale M"
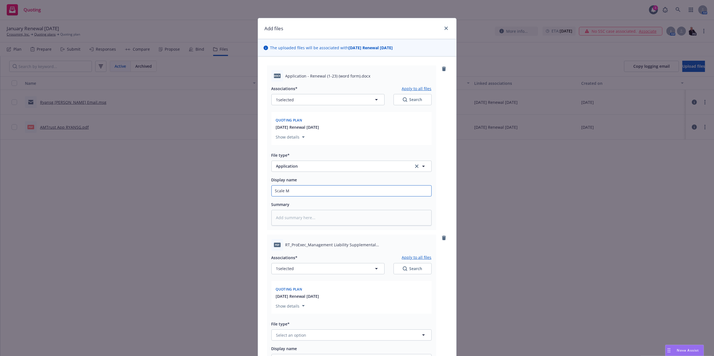
type textarea "x"
type input "Scale Ma"
type textarea "x"
type input "Scale Man"
type textarea "x"
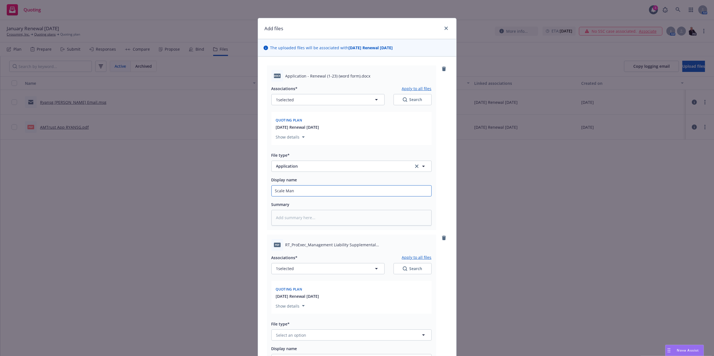
type input "Scale Mana"
type textarea "x"
type input "Scale Manag"
type textarea "x"
type input "Scale Manage"
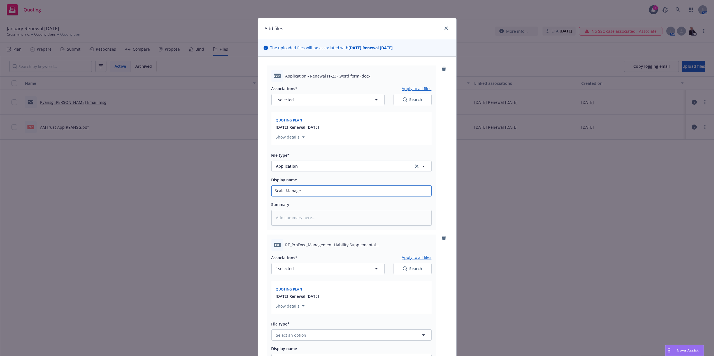
type textarea "x"
type input "Scale Managem"
type textarea "x"
type input "Scale Manageme"
type textarea "x"
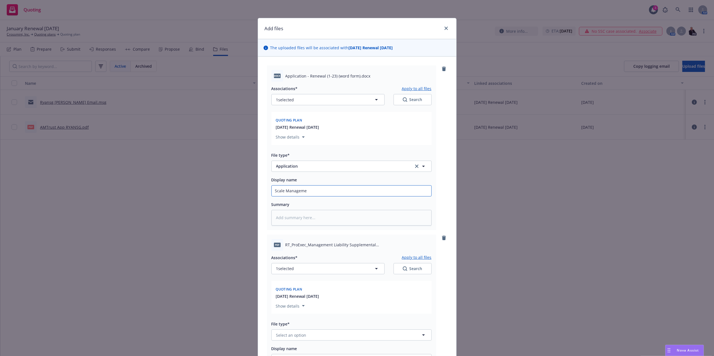
type input "Scale Managemen"
type textarea "x"
type input "Scale Management"
type textarea "x"
type input "Scale Management L"
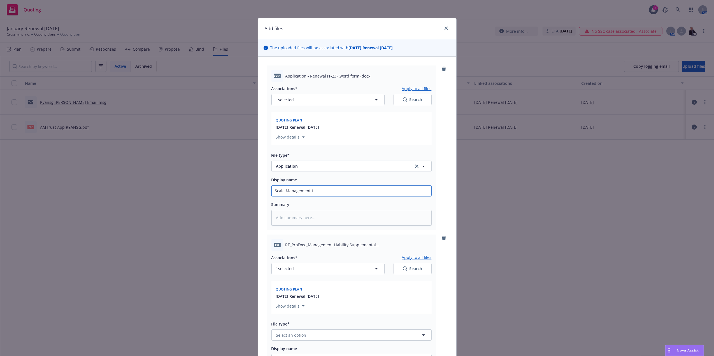
type textarea "x"
type input "Scale Management Li"
type textarea "x"
type input "Scale Management Lia"
type textarea "x"
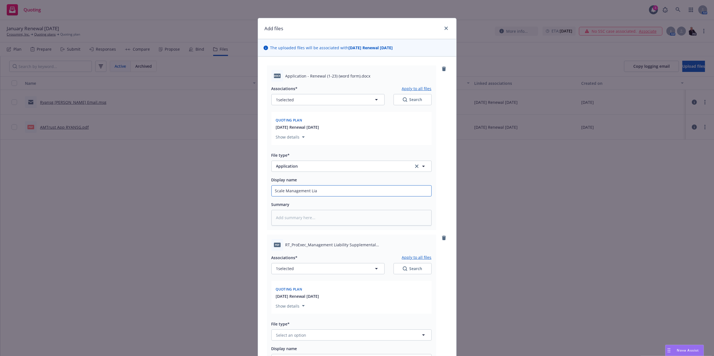
type input "Scale Management Liab"
type textarea "x"
type input "Scale Management Liabi"
type textarea "x"
type input "Scale Management Liabil"
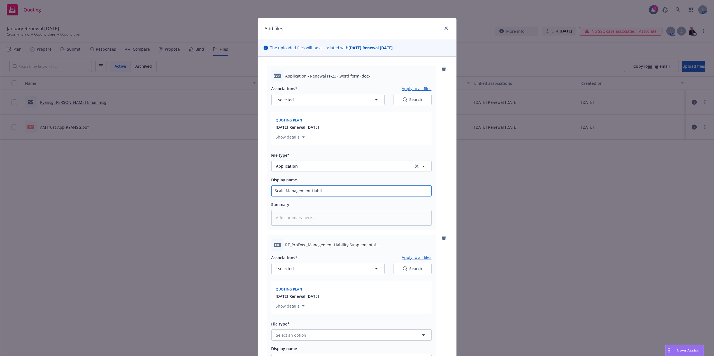
type textarea "x"
type input "Scale Management Liabili"
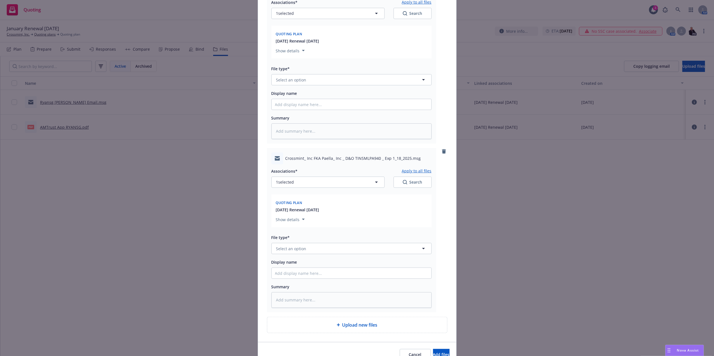
scroll to position [260, 0]
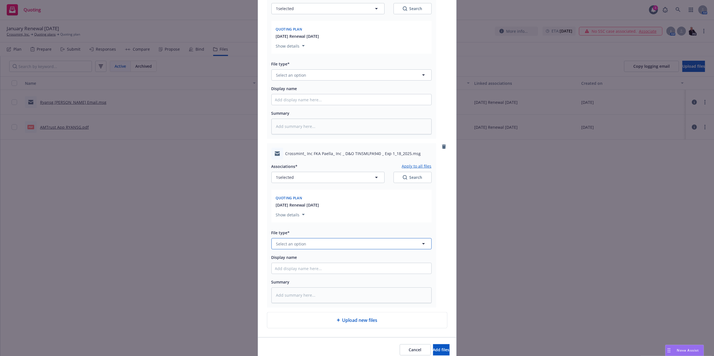
click at [300, 245] on span "Select an option" at bounding box center [291, 244] width 30 height 6
drag, startPoint x: 301, startPoint y: 56, endPoint x: 301, endPoint y: 59, distance: 2.9
click at [301, 56] on div "Quoting plan 26 January Renewal 1/18/2026 Show details" at bounding box center [351, 38] width 160 height 35
click at [297, 70] on button "Select an option" at bounding box center [351, 74] width 160 height 11
click at [307, 91] on div "Application" at bounding box center [351, 91] width 153 height 8
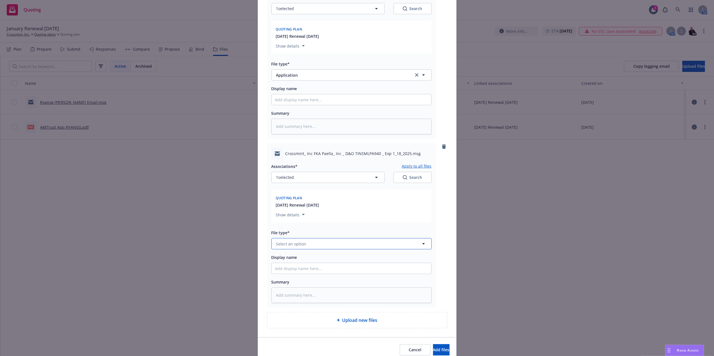
click at [284, 247] on span "Select an option" at bounding box center [291, 244] width 30 height 6
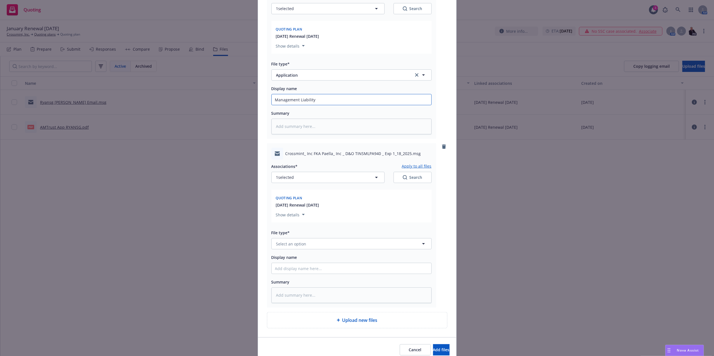
click at [294, 243] on span "Select an option" at bounding box center [291, 244] width 30 height 6
click at [293, 229] on div "Email" at bounding box center [351, 228] width 153 height 8
click at [440, 352] on button "Add files" at bounding box center [441, 350] width 17 height 11
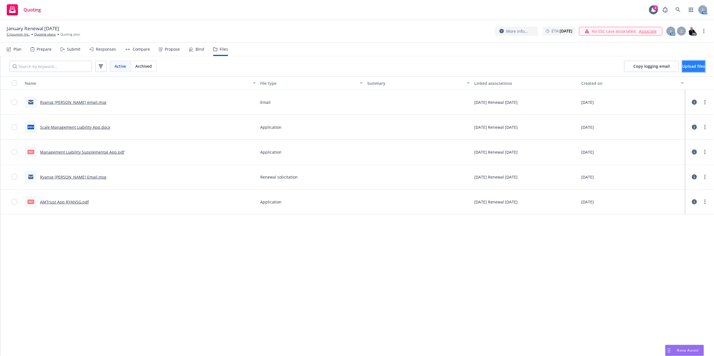
click at [684, 67] on span "Upload files" at bounding box center [694, 66] width 23 height 5
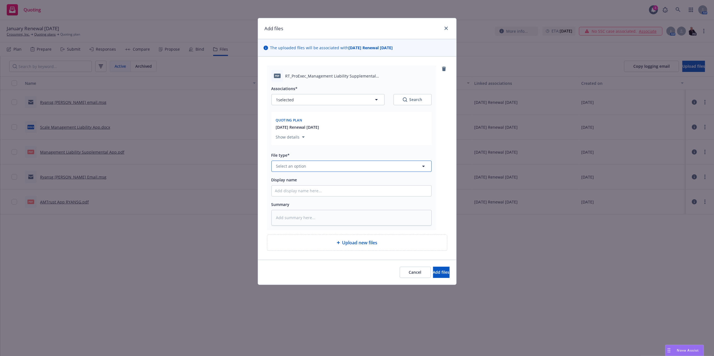
click at [305, 169] on span "Select an option" at bounding box center [291, 166] width 30 height 6
click at [300, 182] on div "Application" at bounding box center [287, 182] width 25 height 8
click at [287, 189] on input "Display name" at bounding box center [352, 191] width 160 height 11
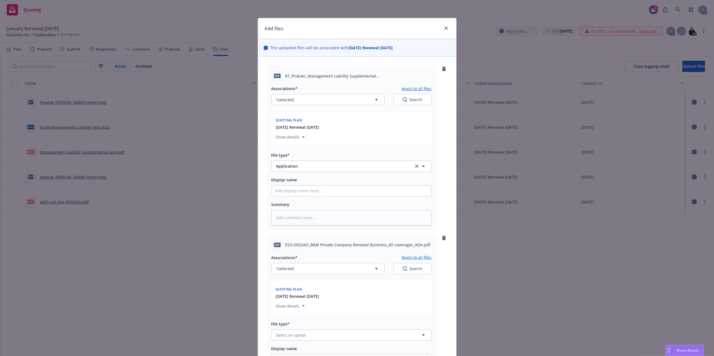
drag, startPoint x: 440, startPoint y: 69, endPoint x: 424, endPoint y: 139, distance: 72.1
click at [432, 125] on div "pdf RT_ProExec_Management Liability Supplemental Application_01072025_FILLABLE …" at bounding box center [357, 148] width 180 height 164
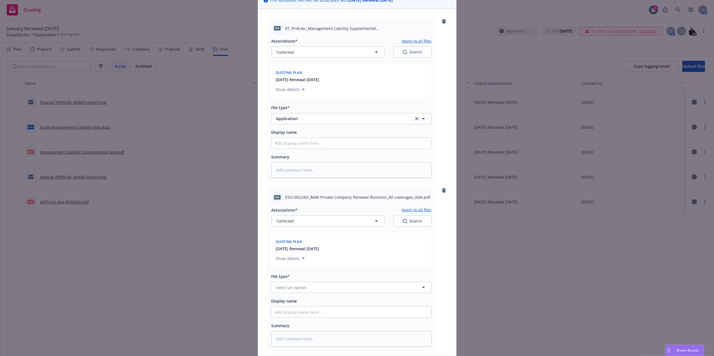
scroll to position [48, 0]
click at [319, 142] on input "Display name" at bounding box center [352, 142] width 160 height 11
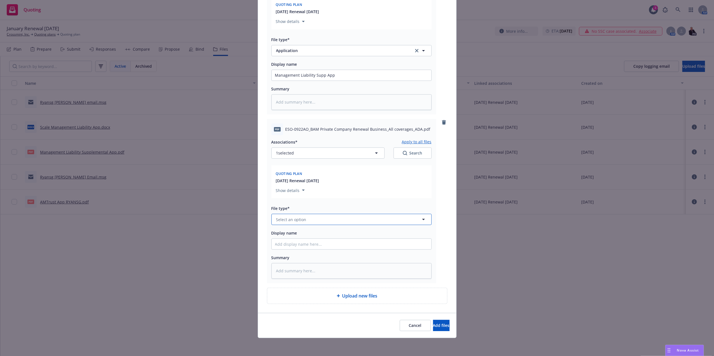
click at [303, 221] on span "Select an option" at bounding box center [291, 220] width 30 height 6
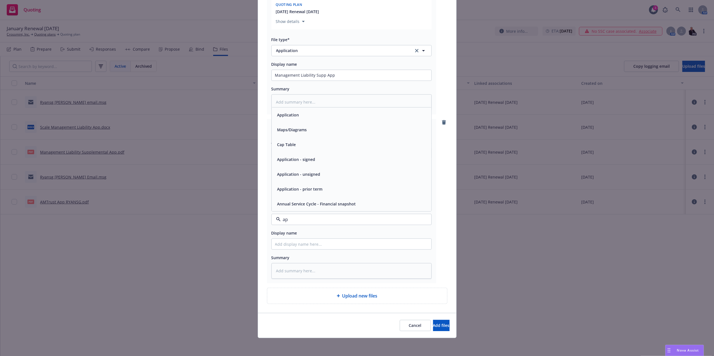
click at [296, 111] on div "Application" at bounding box center [287, 115] width 25 height 8
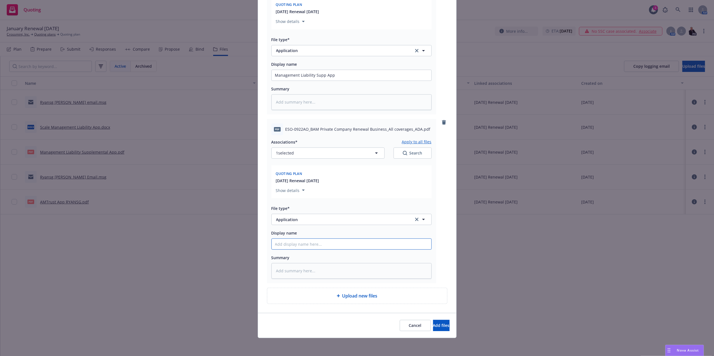
click at [323, 81] on input "Display name" at bounding box center [352, 75] width 160 height 11
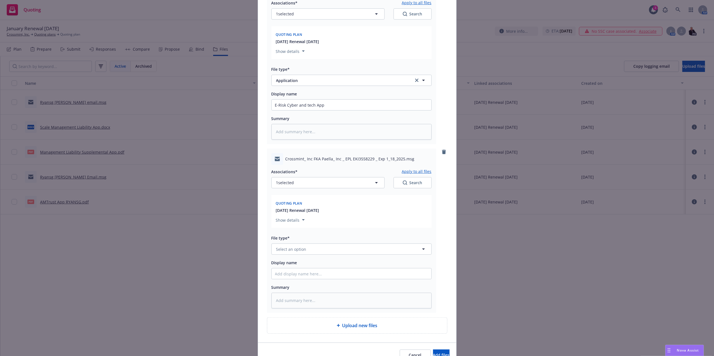
scroll to position [286, 0]
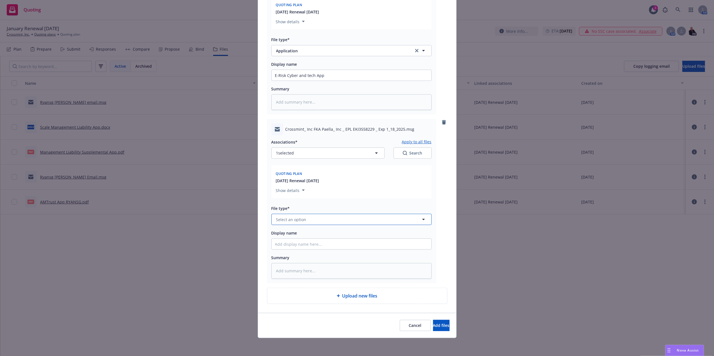
click at [335, 219] on button "Select an option" at bounding box center [351, 219] width 160 height 11
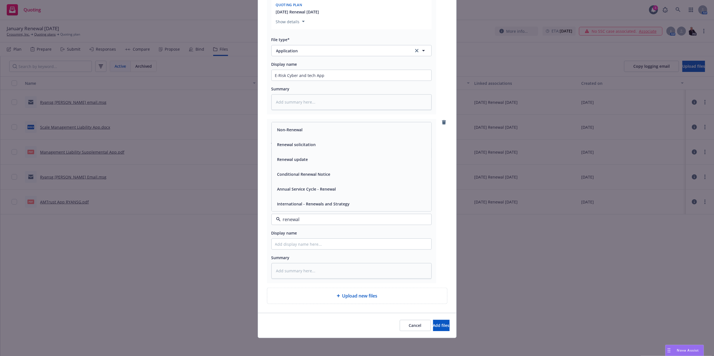
click at [290, 146] on span "Renewal solicitation" at bounding box center [296, 145] width 39 height 6
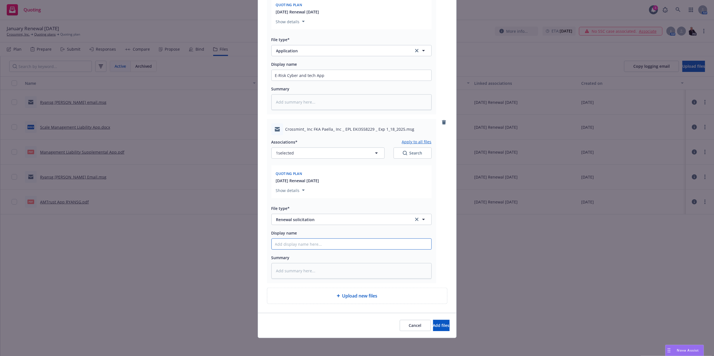
click at [435, 248] on div "Crossmint_ Inc FKA Paella_ Inc _ EPL EKI3558229 _ Exp 1_18_2025.msg Association…" at bounding box center [357, 201] width 180 height 164
click at [433, 324] on span "Add files" at bounding box center [441, 325] width 17 height 5
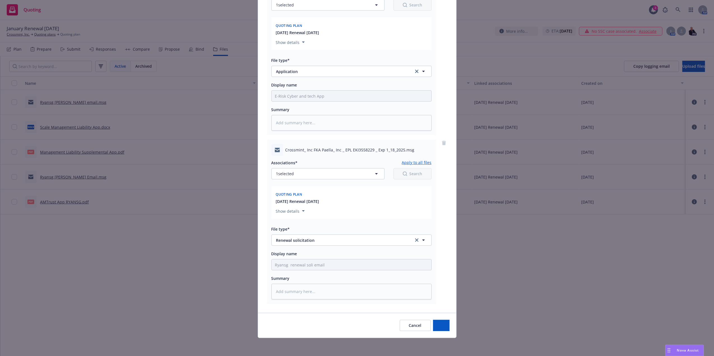
scroll to position [265, 0]
